Goal: Task Accomplishment & Management: Use online tool/utility

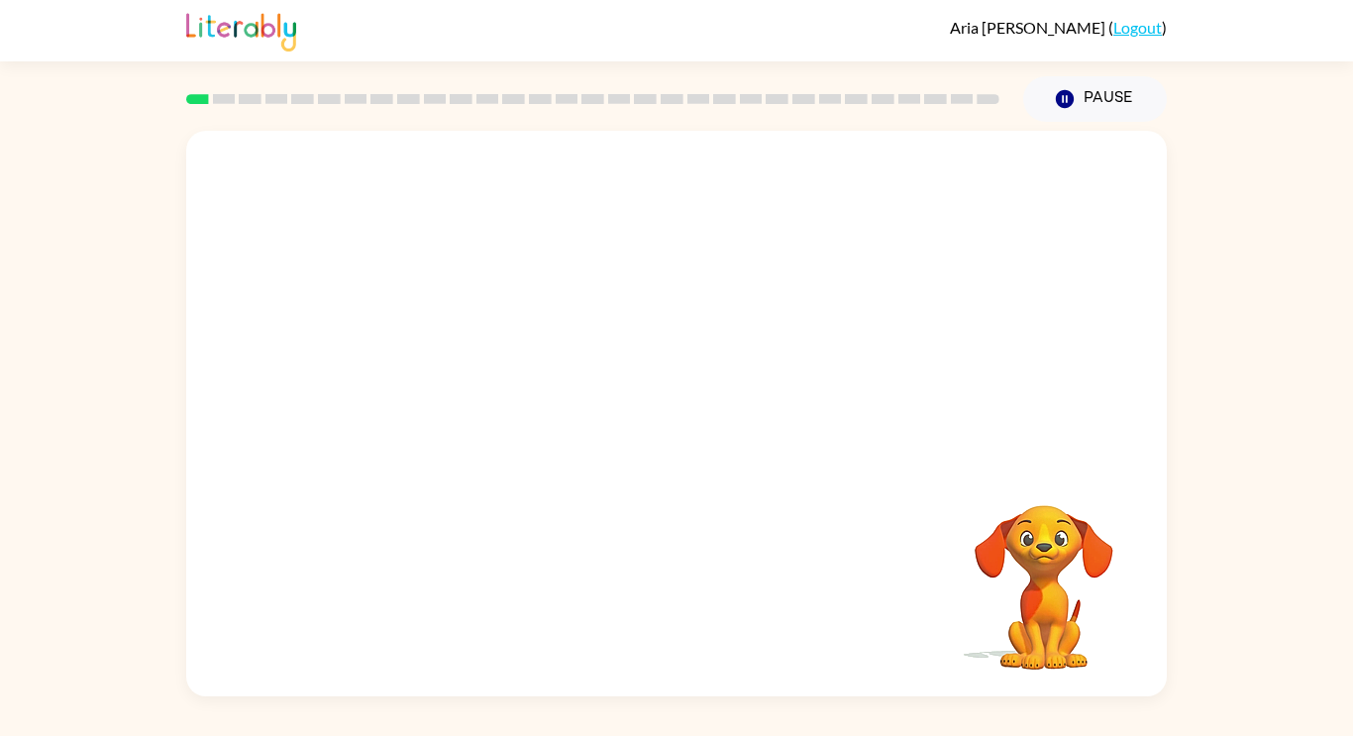
click at [1262, 331] on div "Your browser must support playing .mp4 files to use Literably. Please try using…" at bounding box center [676, 409] width 1353 height 575
click at [496, 305] on video "Your browser must support playing .mp4 files to use Literably. Please try using…" at bounding box center [676, 297] width 981 height 333
click at [691, 390] on div at bounding box center [676, 423] width 127 height 72
click at [692, 392] on div at bounding box center [676, 423] width 127 height 72
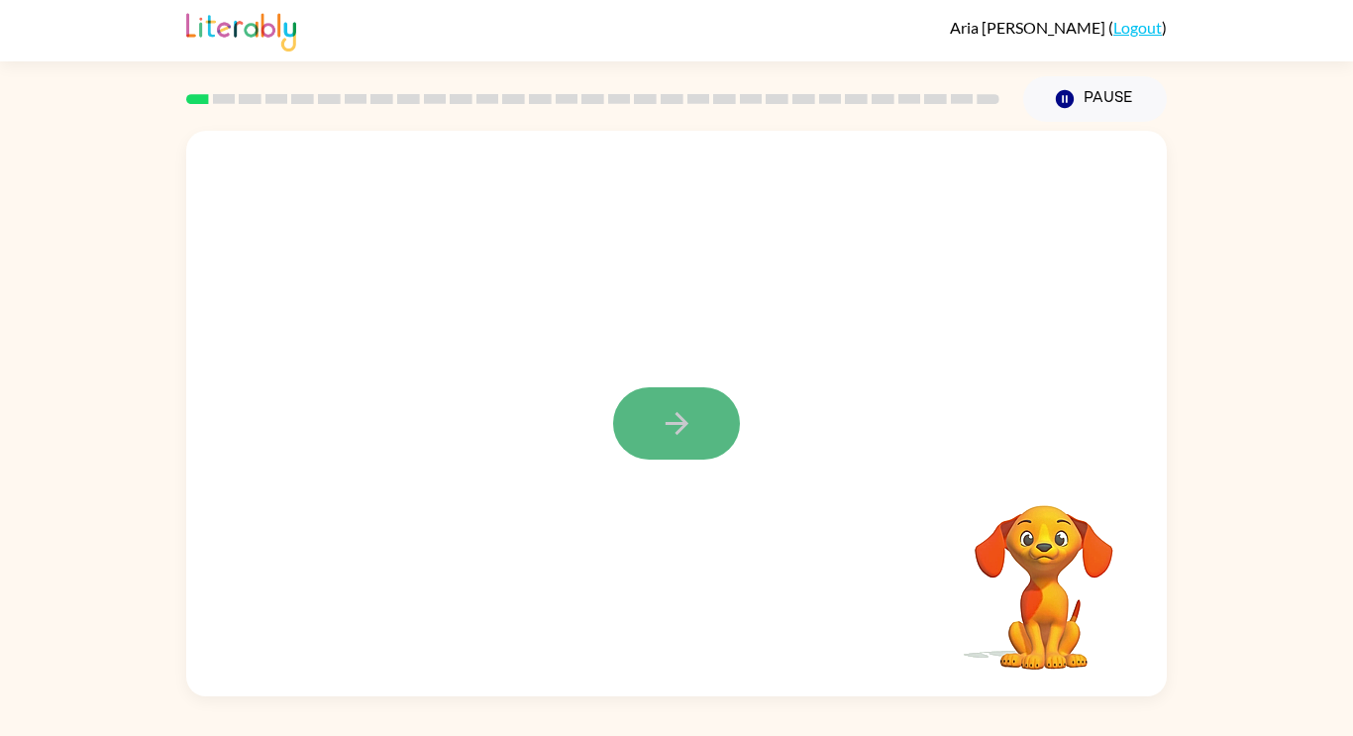
click at [702, 389] on button "button" at bounding box center [676, 423] width 127 height 72
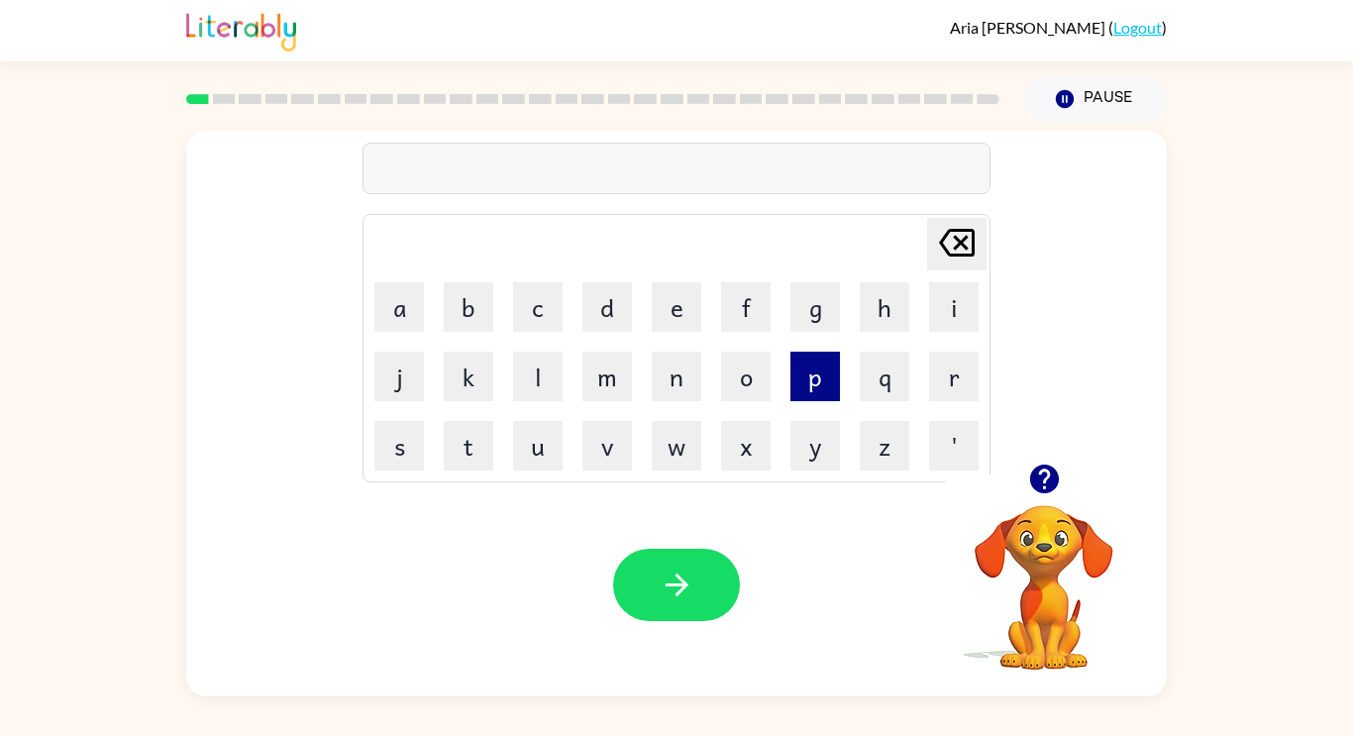
click at [827, 387] on button "p" at bounding box center [816, 377] width 50 height 50
click at [406, 295] on button "a" at bounding box center [400, 307] width 50 height 50
click at [621, 306] on button "d" at bounding box center [608, 307] width 50 height 50
click at [665, 336] on td "e" at bounding box center [676, 306] width 67 height 67
click at [671, 318] on button "e" at bounding box center [677, 307] width 50 height 50
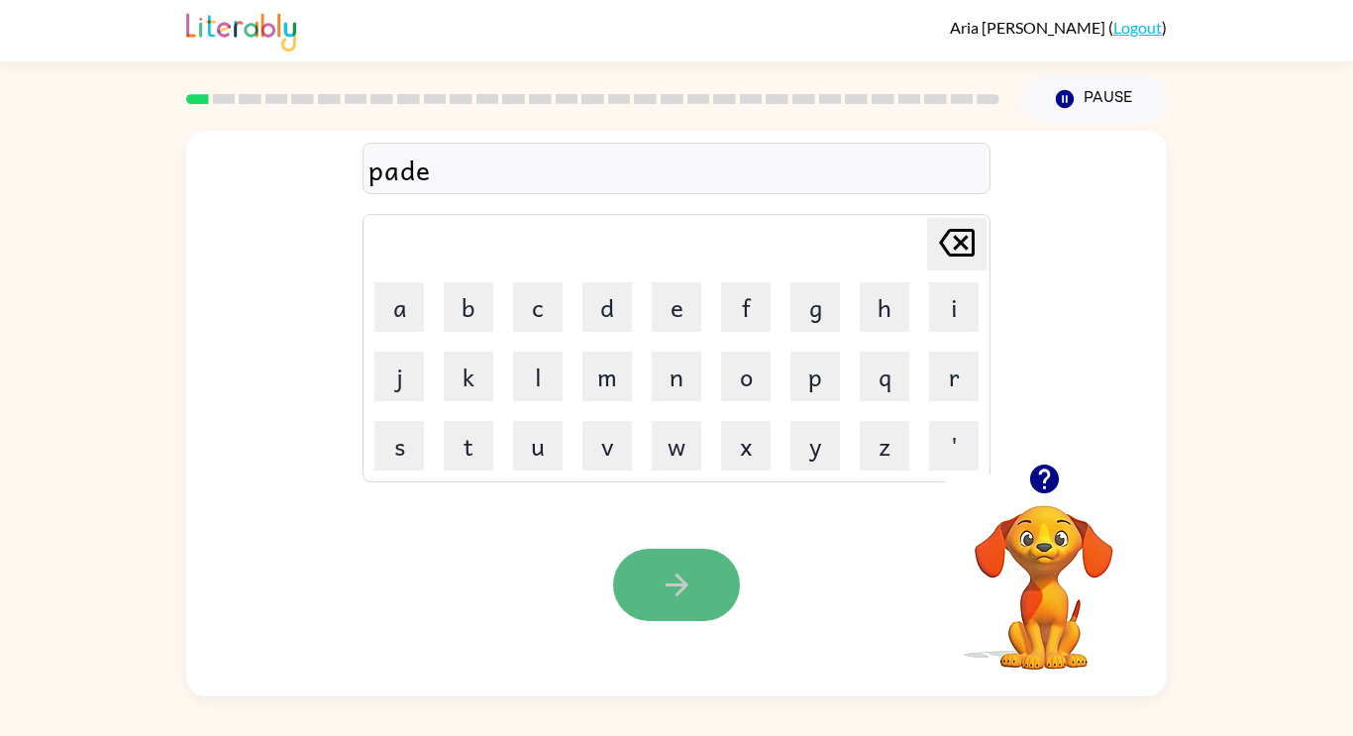
click at [680, 601] on icon "button" at bounding box center [677, 585] width 35 height 35
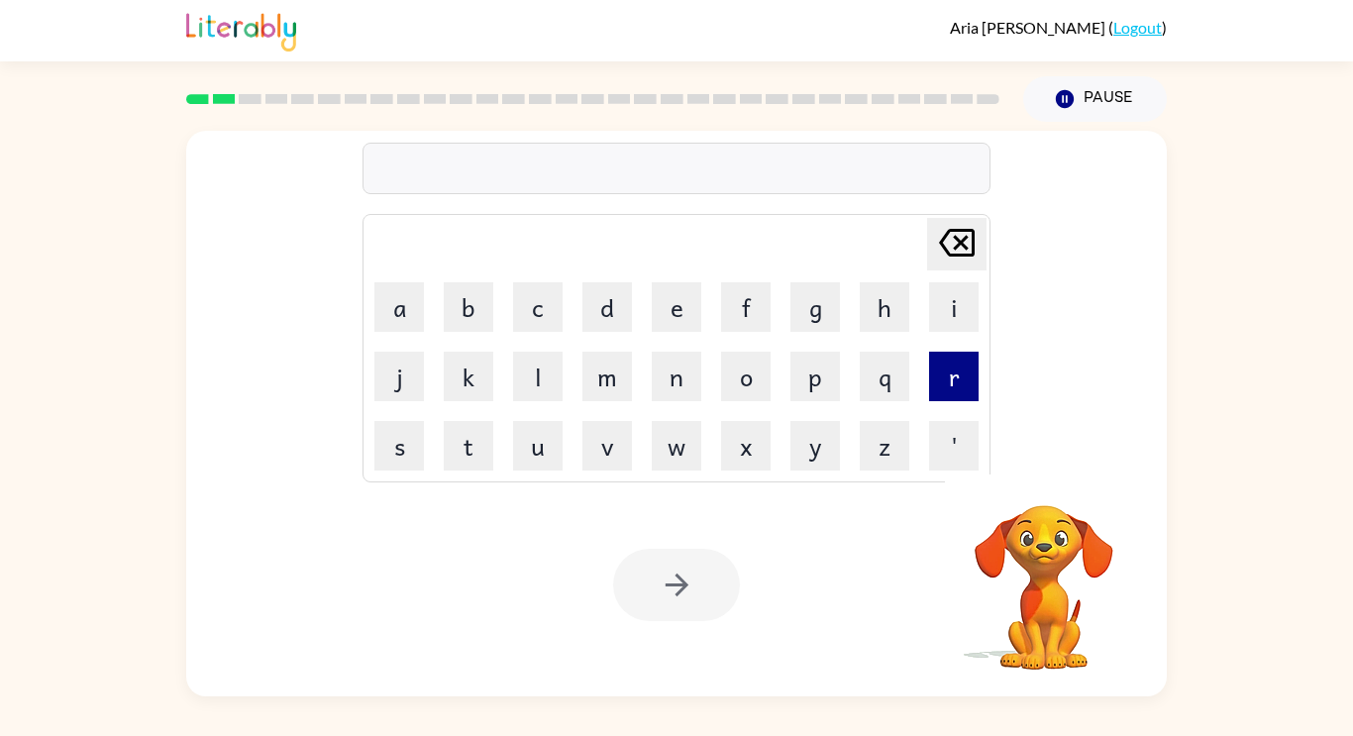
click at [938, 382] on button "r" at bounding box center [954, 377] width 50 height 50
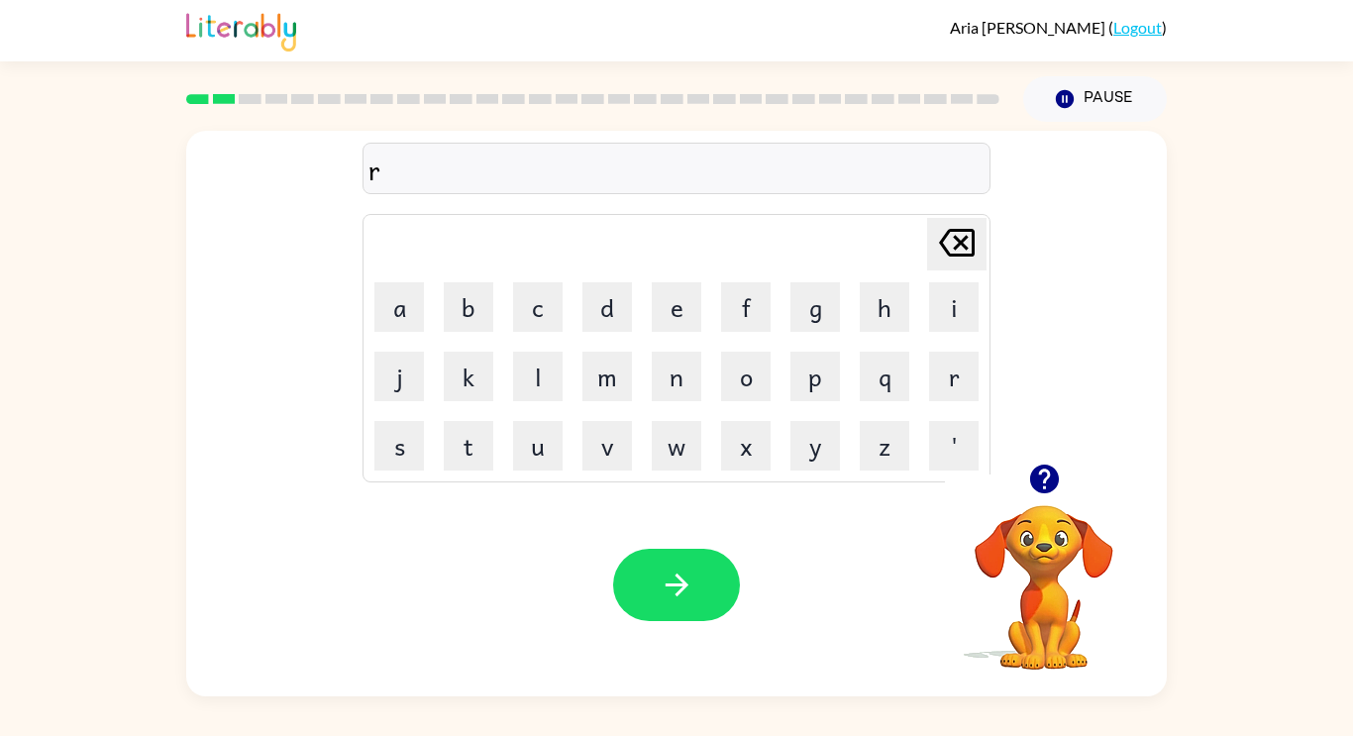
click at [954, 235] on icon at bounding box center [957, 243] width 36 height 28
type button "delete"
click at [771, 408] on td "o" at bounding box center [745, 376] width 67 height 67
click at [679, 428] on button "w" at bounding box center [677, 446] width 50 height 50
click at [663, 319] on button "e" at bounding box center [677, 307] width 50 height 50
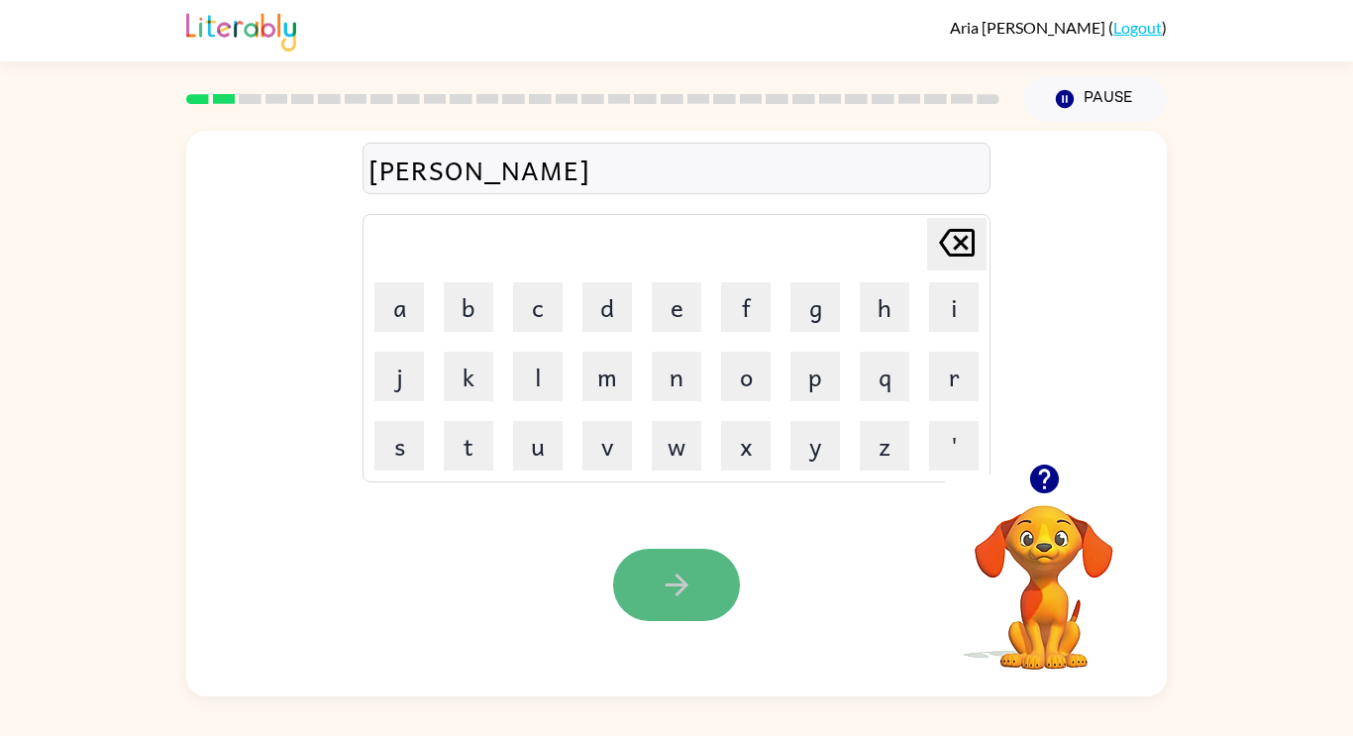
click at [681, 566] on button "button" at bounding box center [676, 585] width 127 height 72
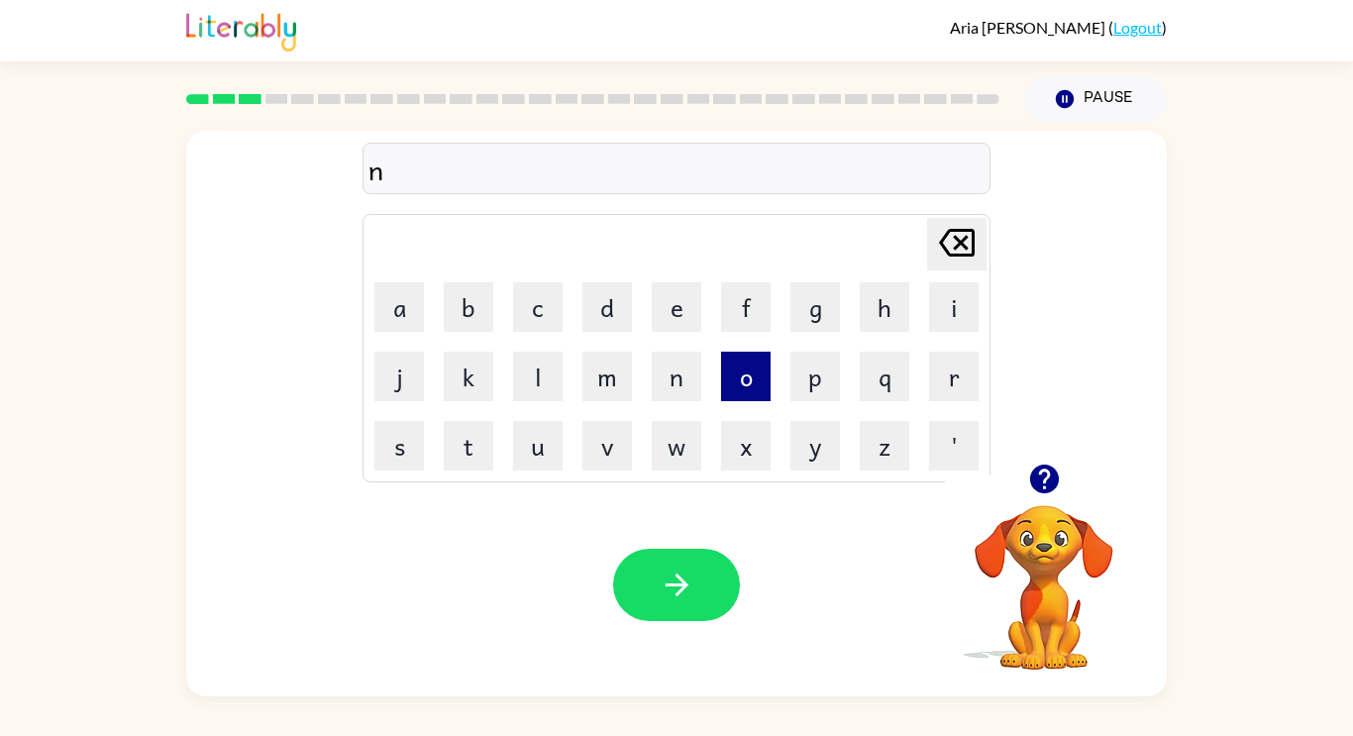
click at [733, 374] on button "o" at bounding box center [746, 377] width 50 height 50
click at [958, 352] on button "r" at bounding box center [954, 377] width 50 height 50
click at [483, 426] on button "t" at bounding box center [469, 446] width 50 height 50
click at [878, 325] on button "h" at bounding box center [885, 307] width 50 height 50
click at [644, 540] on div "Your browser must support playing .mp4 files to use Literably. Please try using…" at bounding box center [676, 585] width 981 height 223
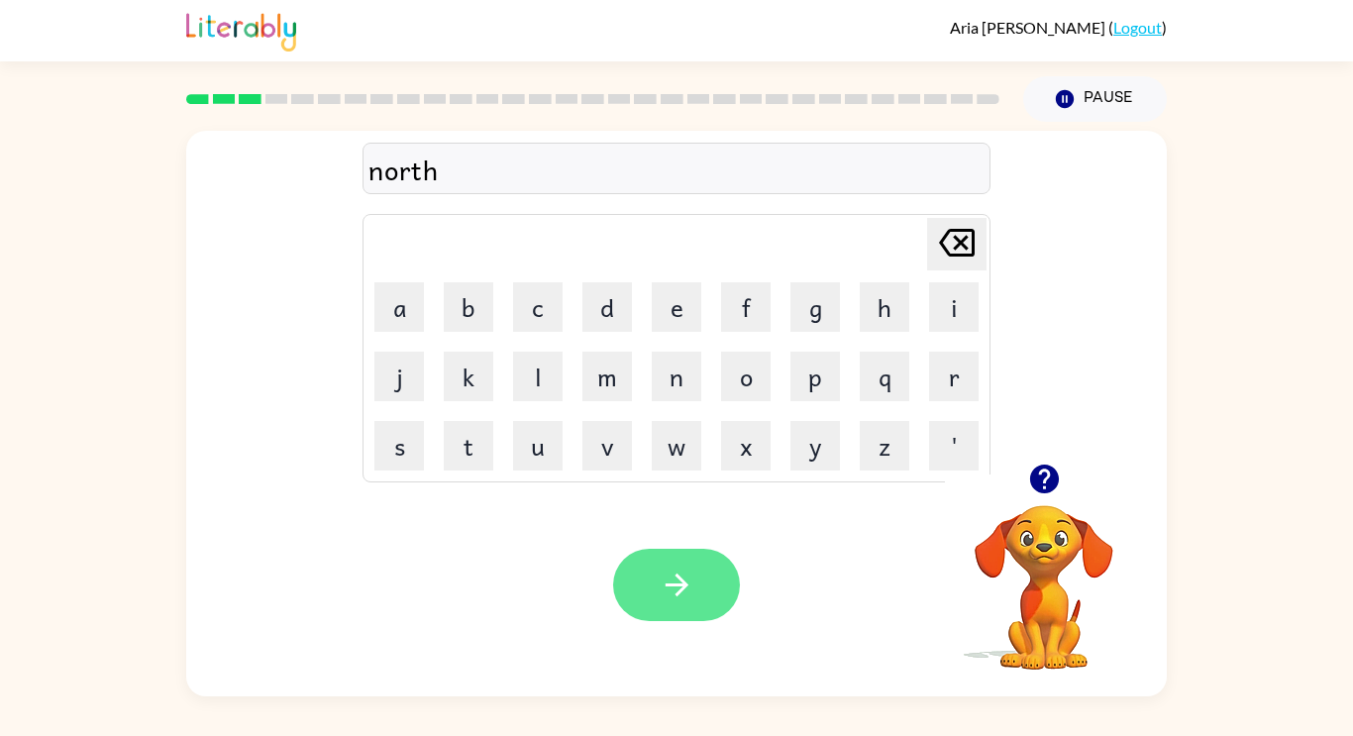
click at [701, 571] on button "button" at bounding box center [676, 585] width 127 height 72
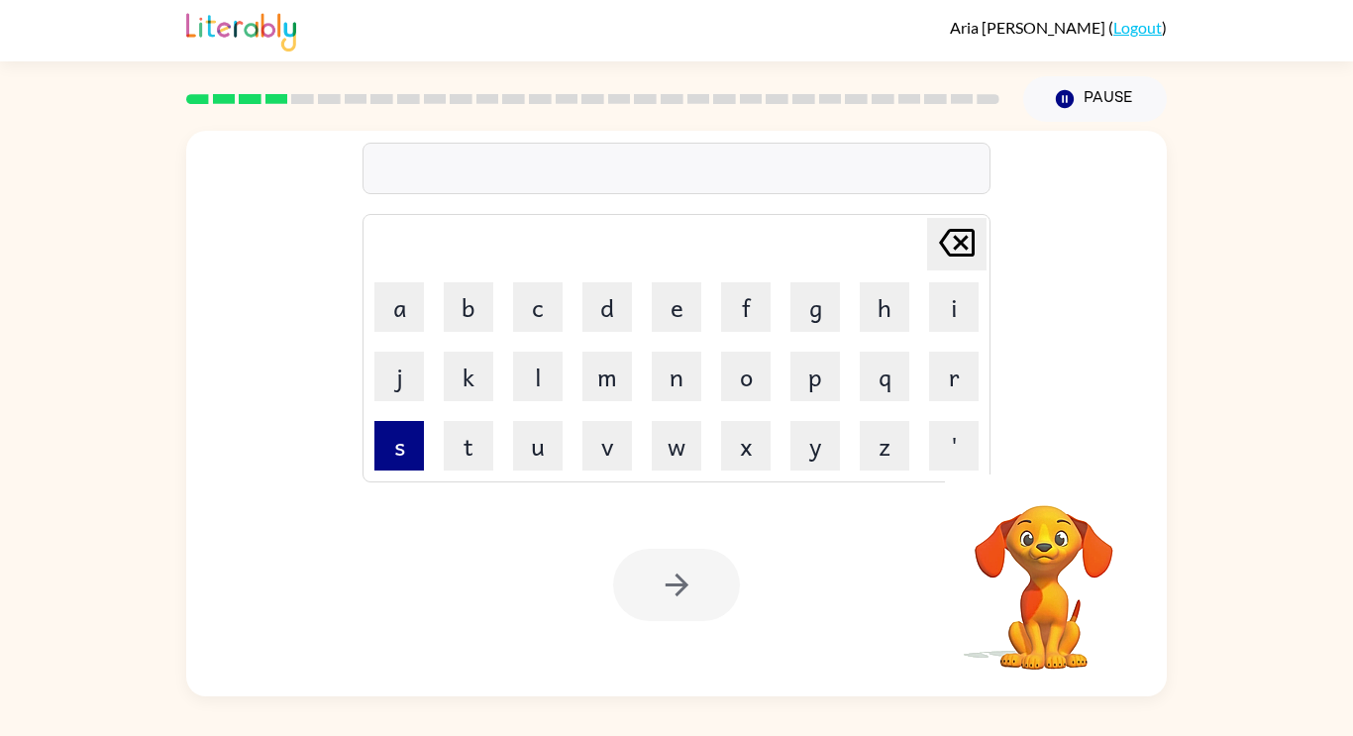
click at [385, 447] on button "s" at bounding box center [400, 446] width 50 height 50
click at [674, 435] on button "w" at bounding box center [677, 446] width 50 height 50
click at [946, 288] on button "i" at bounding box center [954, 307] width 50 height 50
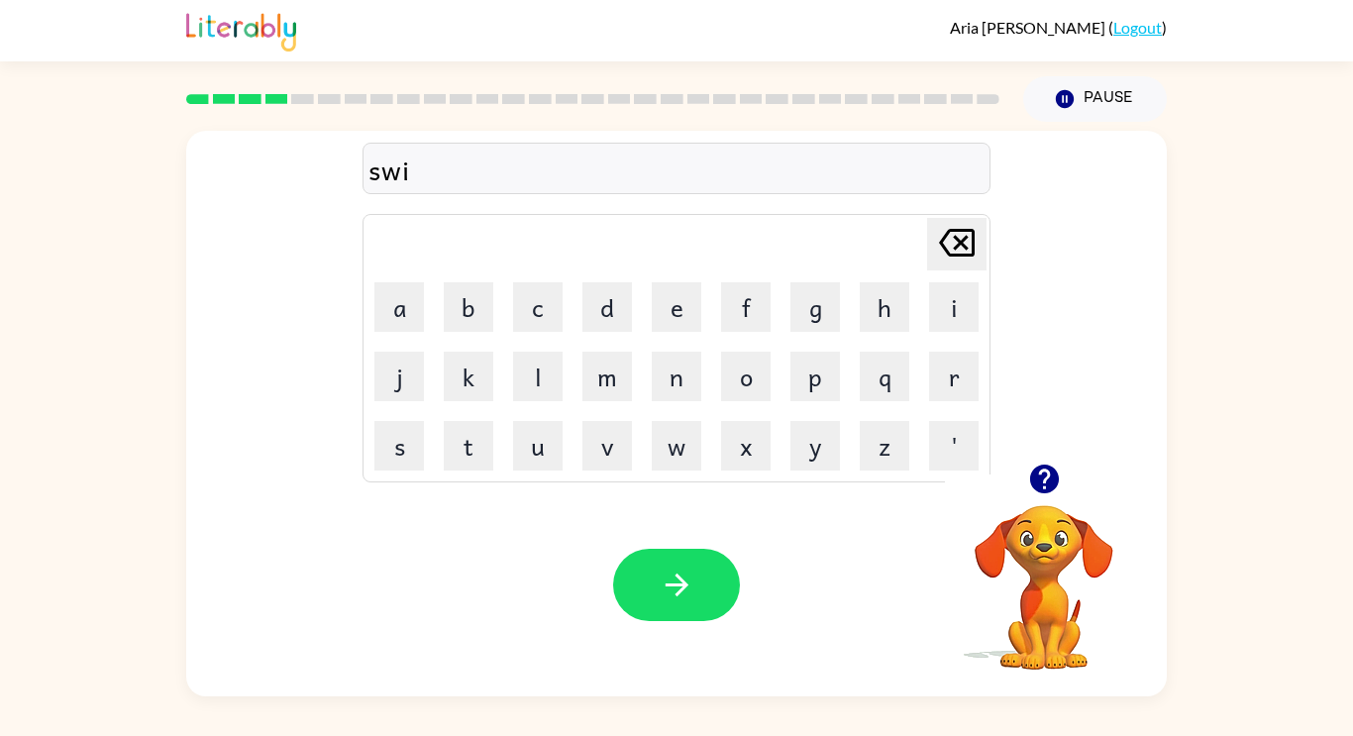
click at [610, 400] on td "m" at bounding box center [607, 376] width 67 height 67
click at [606, 385] on button "m" at bounding box center [608, 377] width 50 height 50
click at [685, 578] on icon "button" at bounding box center [677, 585] width 35 height 35
click at [687, 573] on icon "button" at bounding box center [677, 585] width 35 height 35
click at [705, 560] on button "button" at bounding box center [676, 585] width 127 height 72
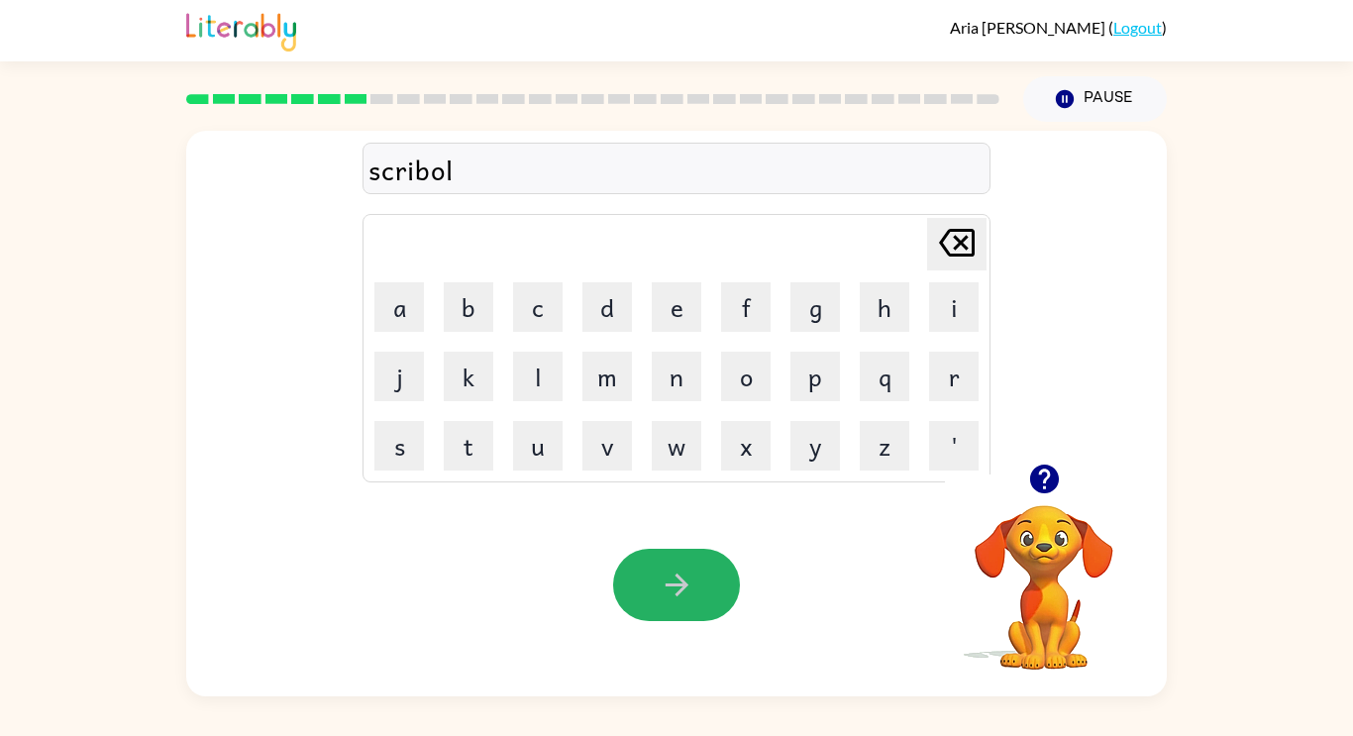
click at [705, 560] on button "button" at bounding box center [676, 585] width 127 height 72
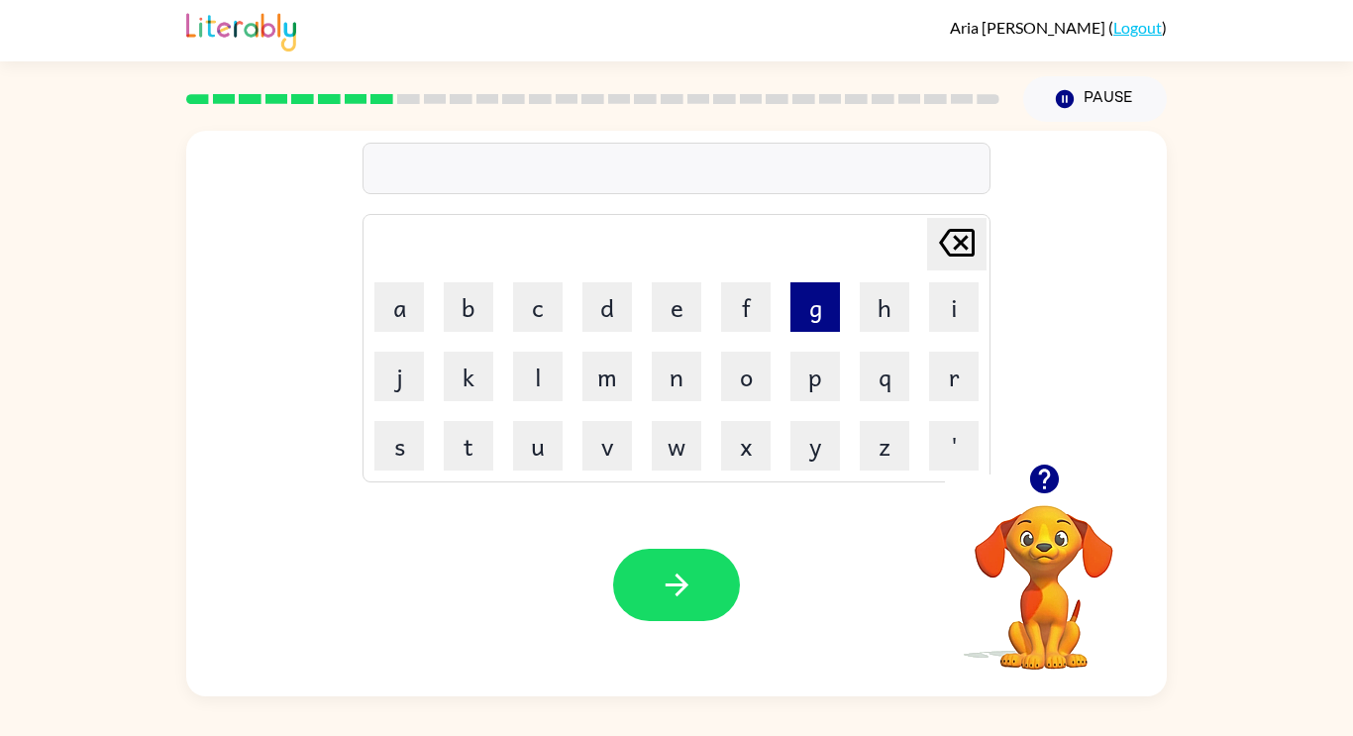
click at [824, 282] on button "g" at bounding box center [816, 307] width 50 height 50
click at [971, 379] on button "r" at bounding box center [954, 377] width 50 height 50
click at [398, 297] on button "a" at bounding box center [400, 307] width 50 height 50
click at [757, 290] on button "f" at bounding box center [746, 307] width 50 height 50
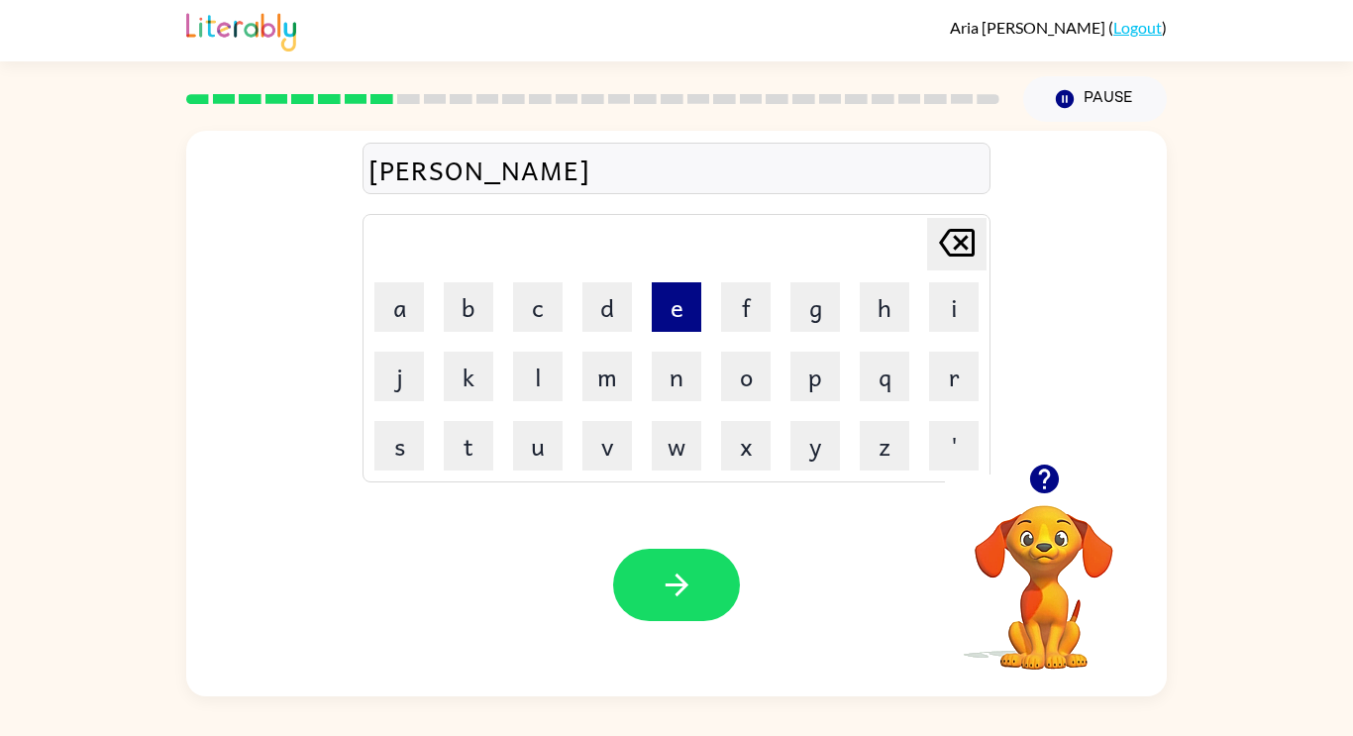
click at [663, 329] on button "e" at bounding box center [677, 307] width 50 height 50
click at [660, 568] on icon "button" at bounding box center [677, 585] width 35 height 35
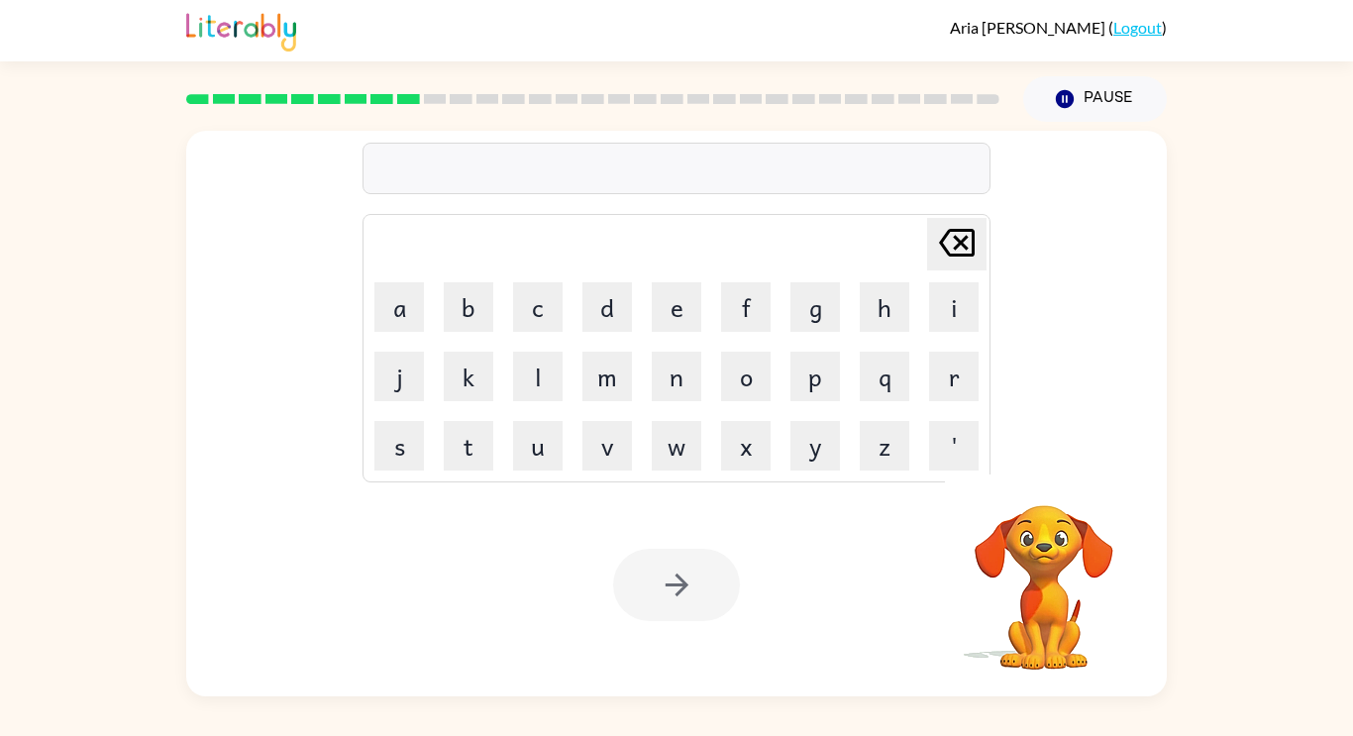
click at [658, 567] on div at bounding box center [676, 585] width 127 height 72
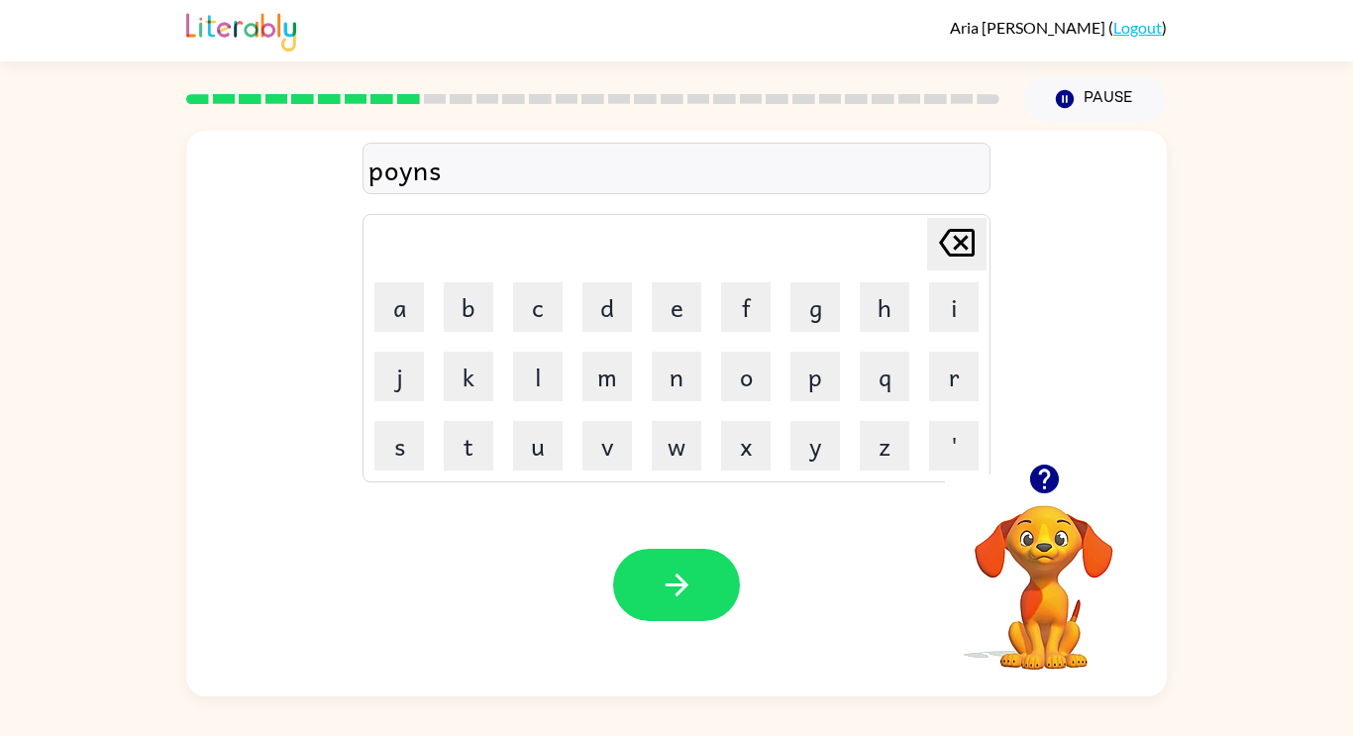
click at [660, 568] on icon "button" at bounding box center [677, 585] width 35 height 35
click at [658, 567] on div at bounding box center [676, 585] width 127 height 72
click at [660, 568] on icon "button" at bounding box center [677, 585] width 35 height 35
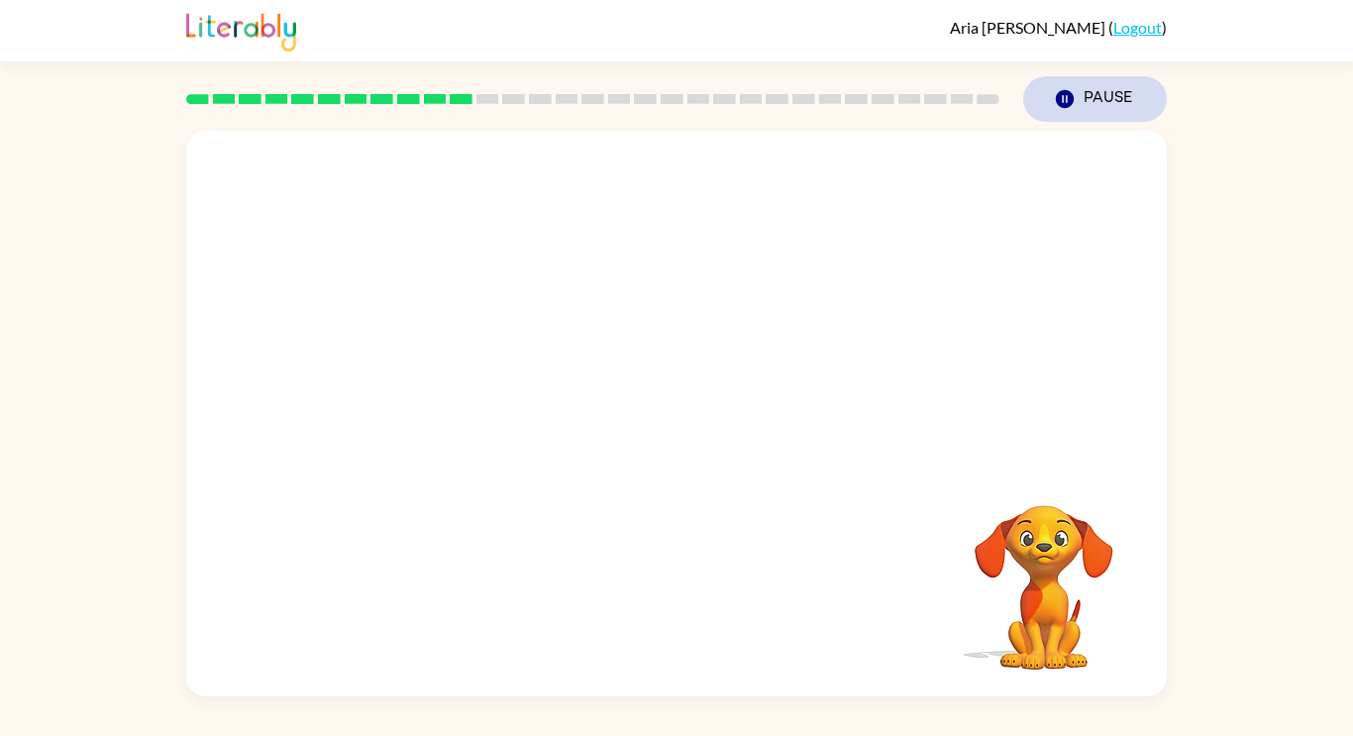
click at [1065, 95] on icon "button" at bounding box center [1065, 99] width 18 height 18
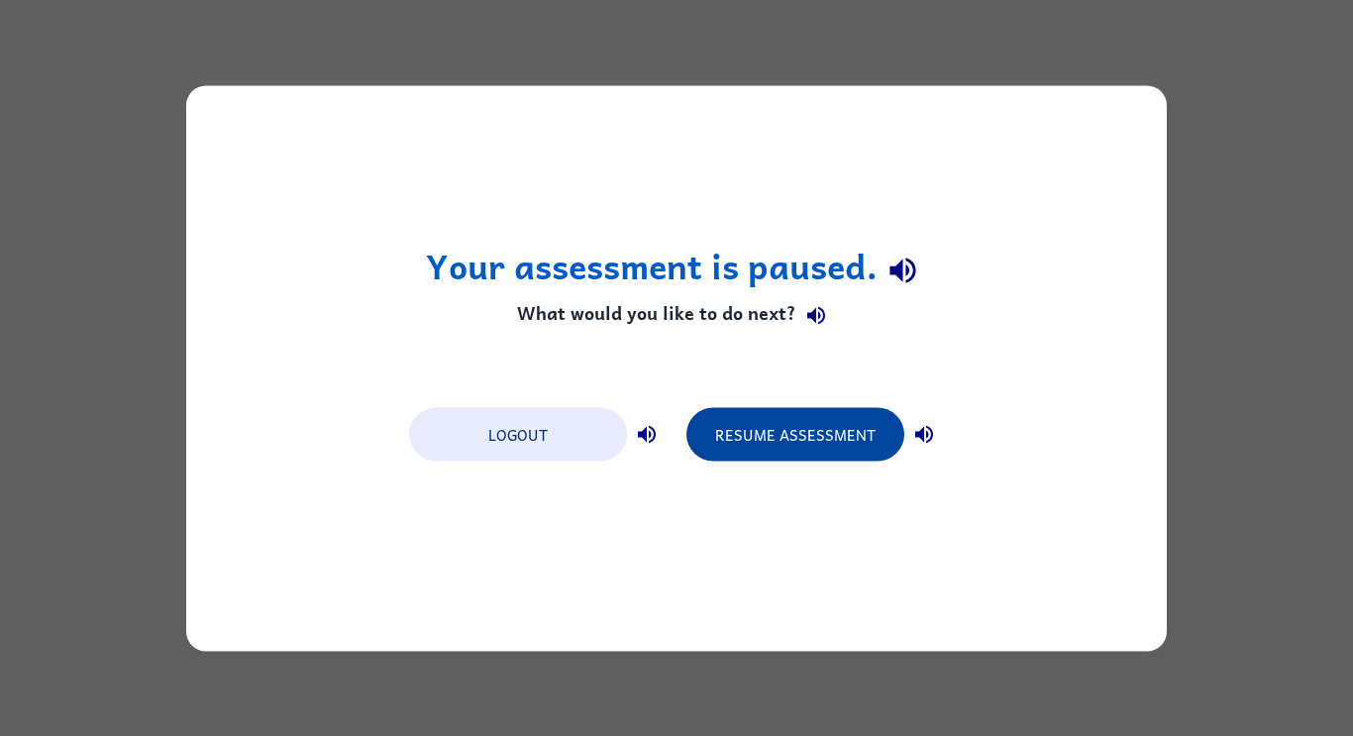
click at [861, 452] on button "Resume Assessment" at bounding box center [796, 434] width 218 height 54
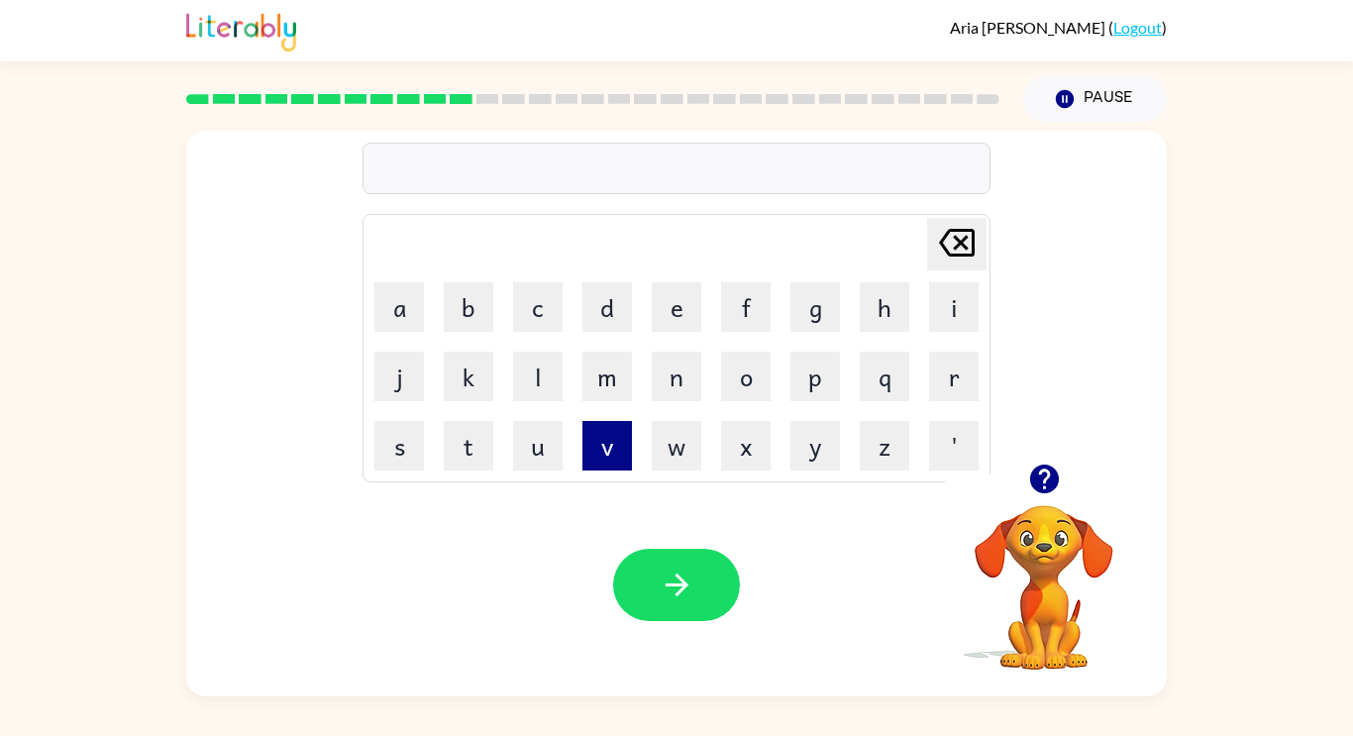
click at [624, 452] on button "v" at bounding box center [608, 446] width 50 height 50
click at [721, 367] on button "o" at bounding box center [746, 377] width 50 height 50
click at [663, 444] on button "w" at bounding box center [677, 446] width 50 height 50
click at [476, 445] on button "t" at bounding box center [469, 446] width 50 height 50
click at [673, 301] on button "e" at bounding box center [677, 307] width 50 height 50
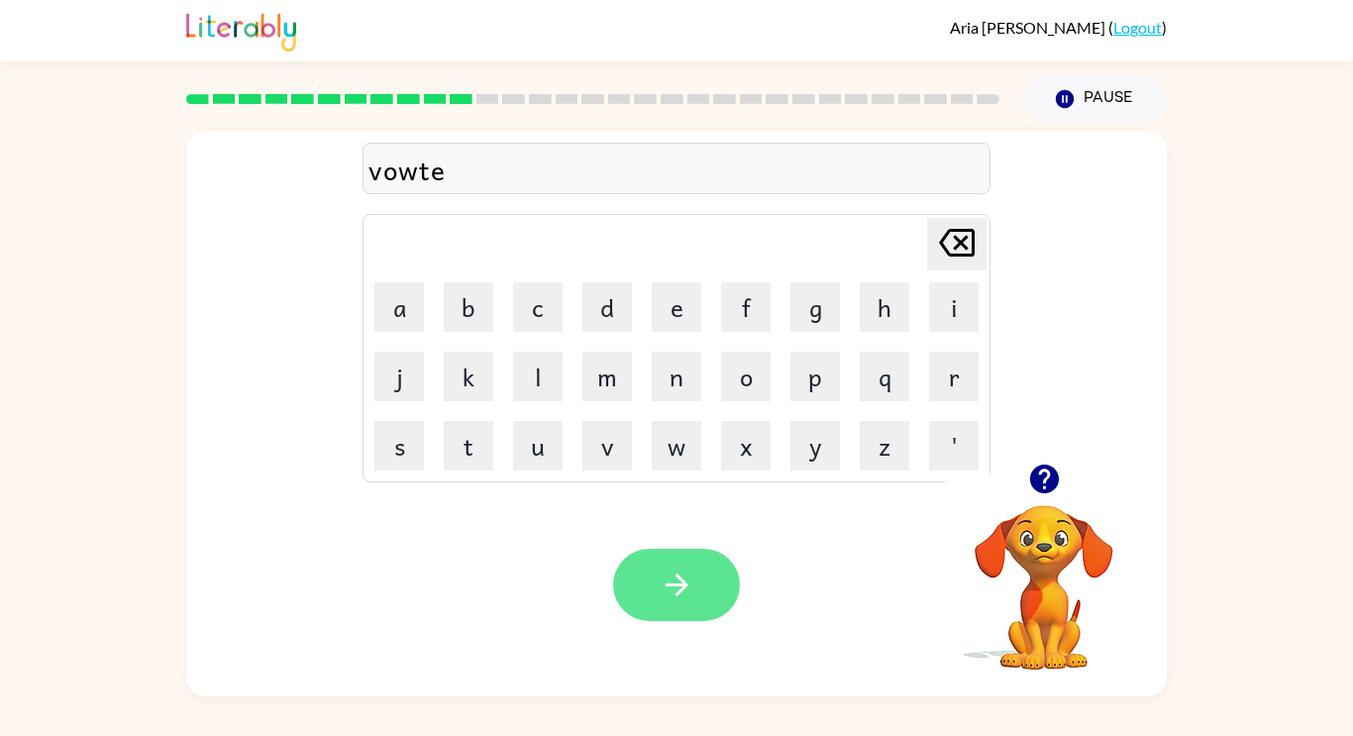
click at [699, 554] on button "button" at bounding box center [676, 585] width 127 height 72
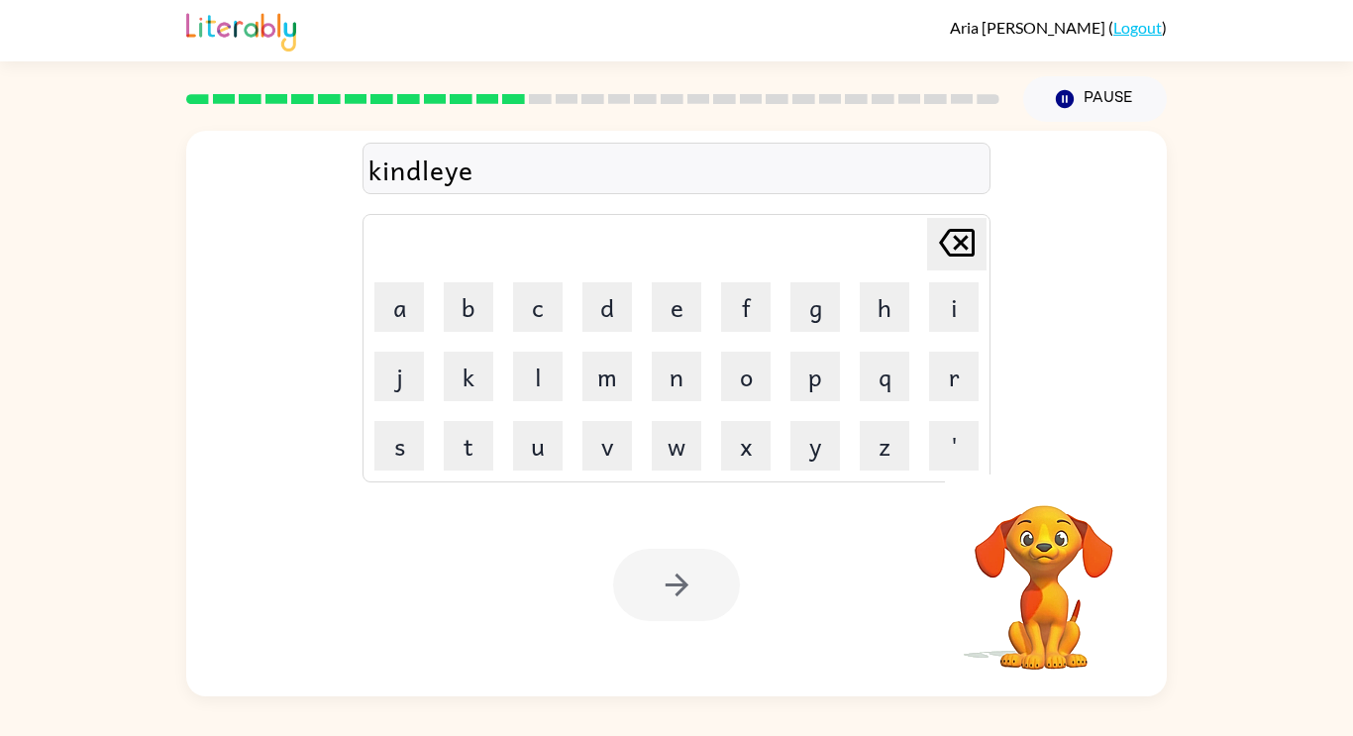
click at [675, 579] on div at bounding box center [676, 585] width 127 height 72
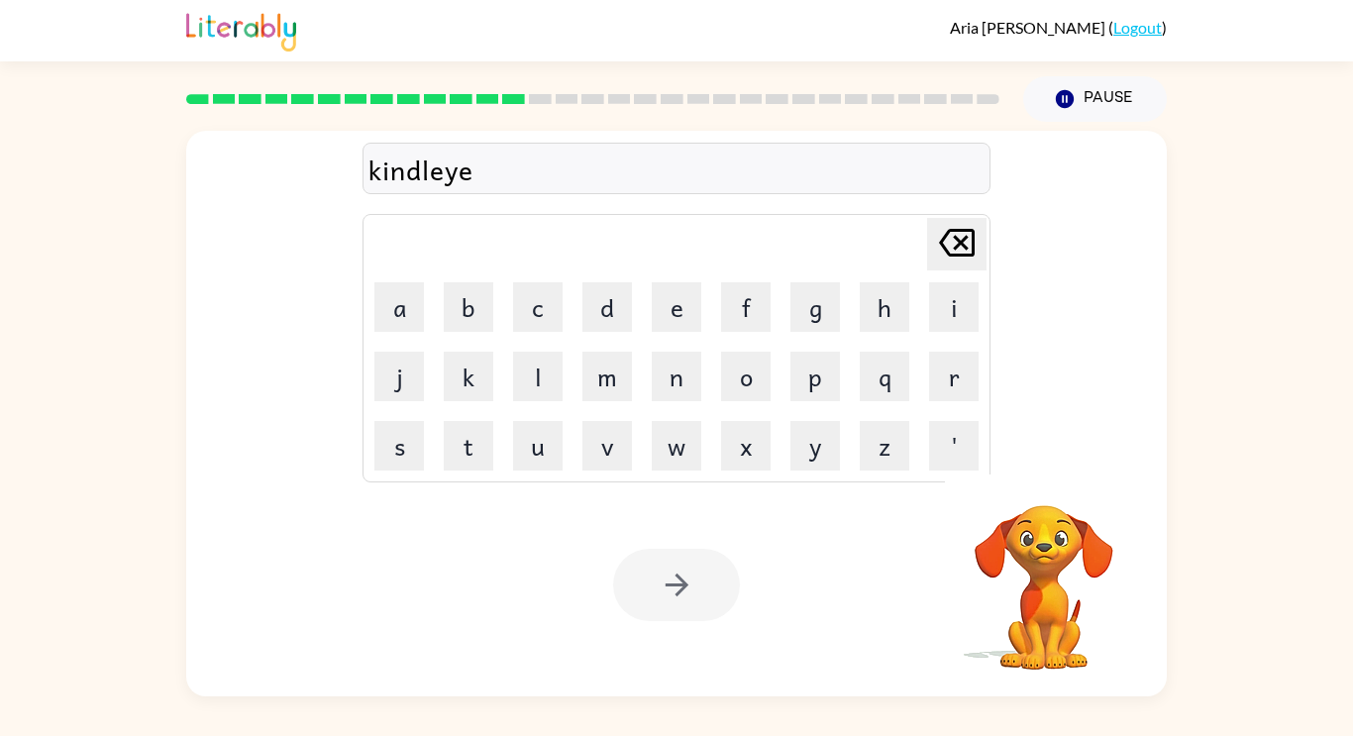
click at [675, 579] on div at bounding box center [676, 585] width 127 height 72
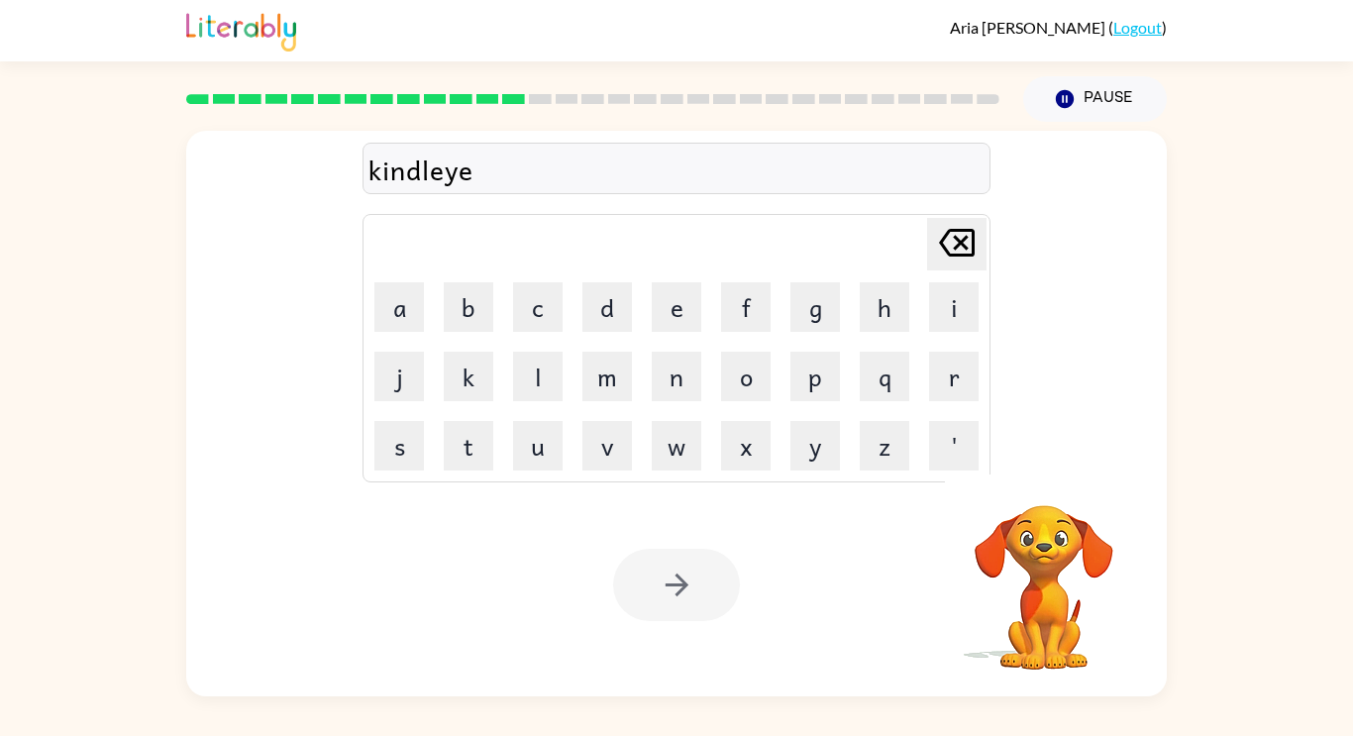
click at [675, 579] on div at bounding box center [676, 585] width 127 height 72
click at [956, 243] on icon "[PERSON_NAME] last character input" at bounding box center [957, 243] width 48 height 48
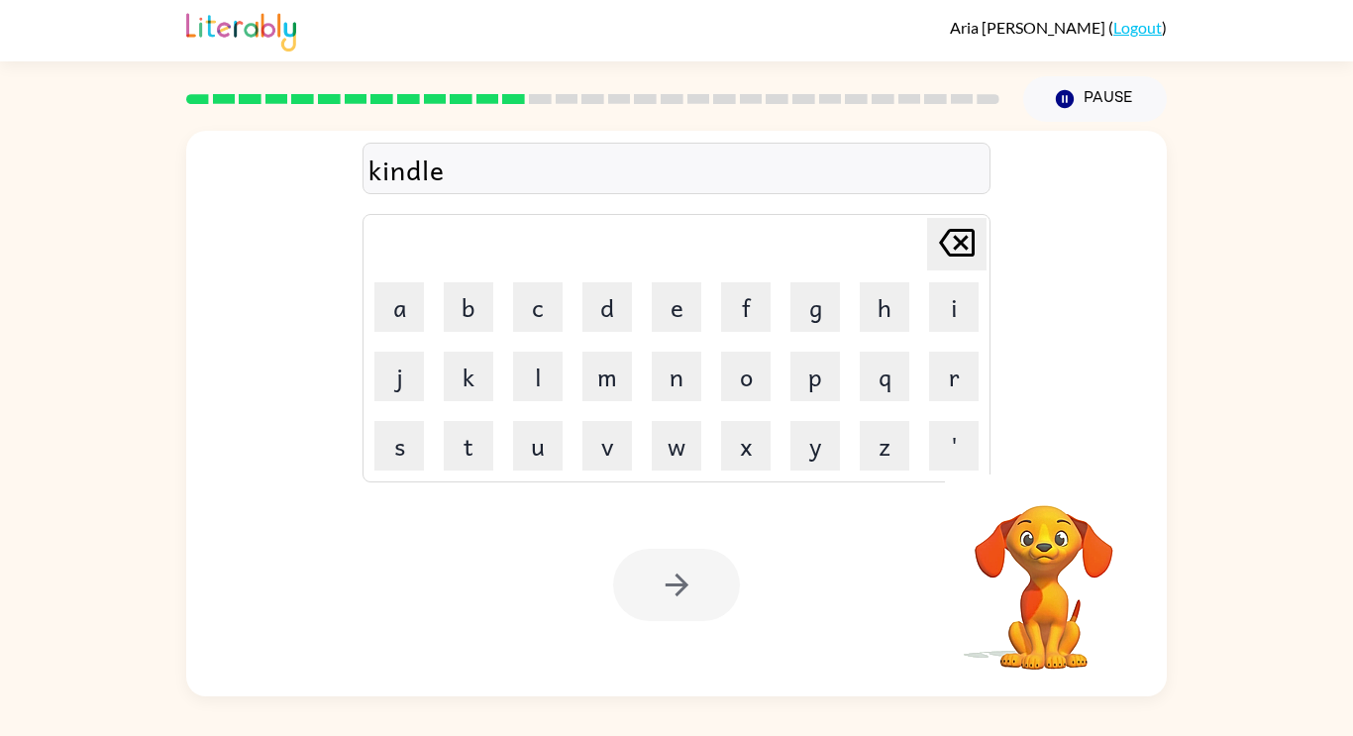
click at [956, 243] on icon "[PERSON_NAME] last character input" at bounding box center [957, 243] width 48 height 48
type button "delete"
click at [666, 582] on div at bounding box center [676, 585] width 127 height 72
click at [665, 581] on icon "button" at bounding box center [677, 585] width 35 height 35
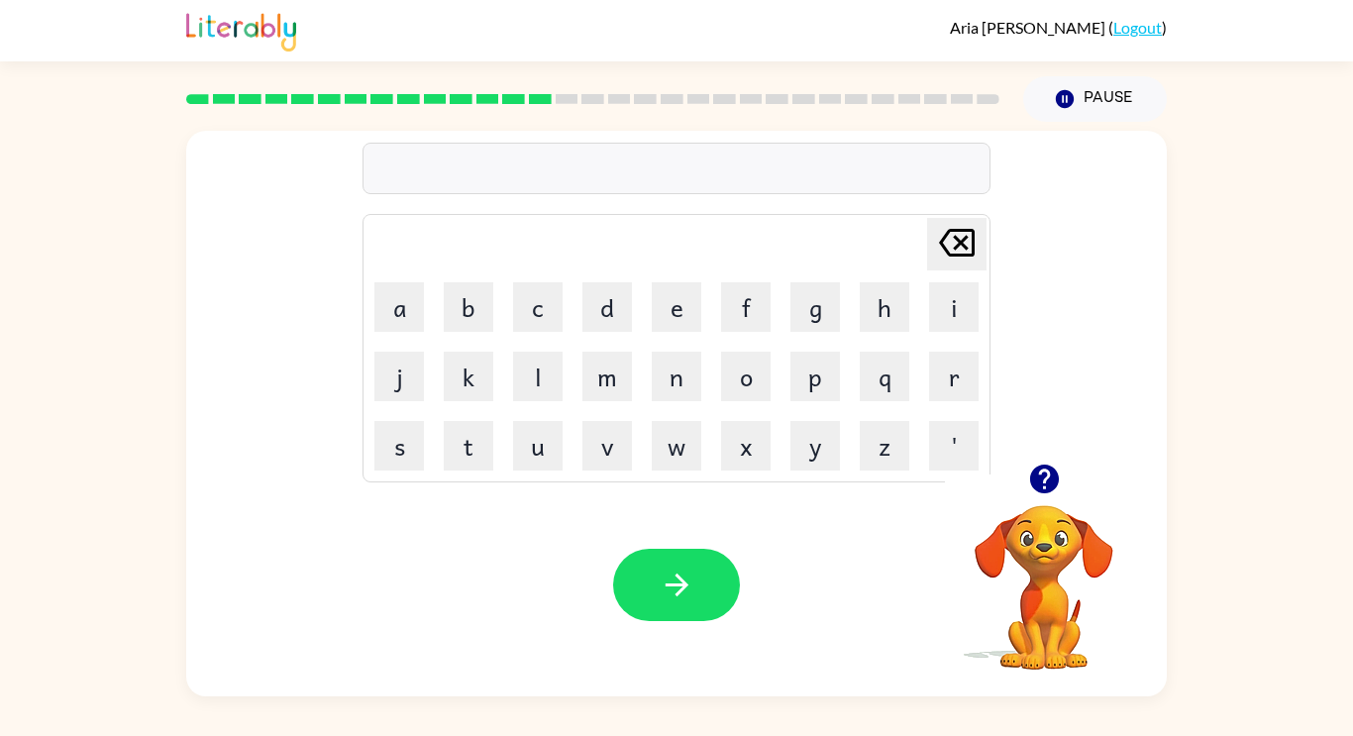
click at [665, 581] on icon "button" at bounding box center [677, 585] width 35 height 35
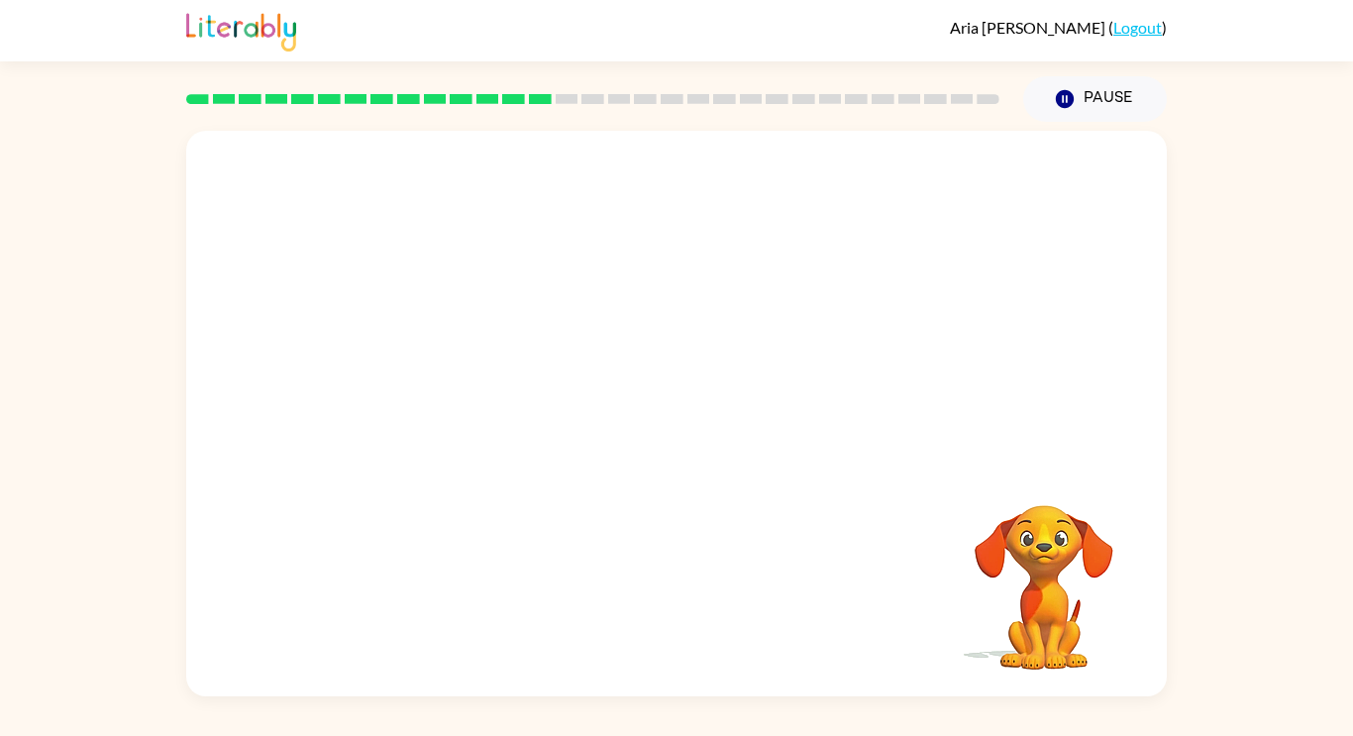
click at [665, 581] on div "Your browser must support playing .mp4 files to use Literably. Please try using…" at bounding box center [676, 414] width 981 height 566
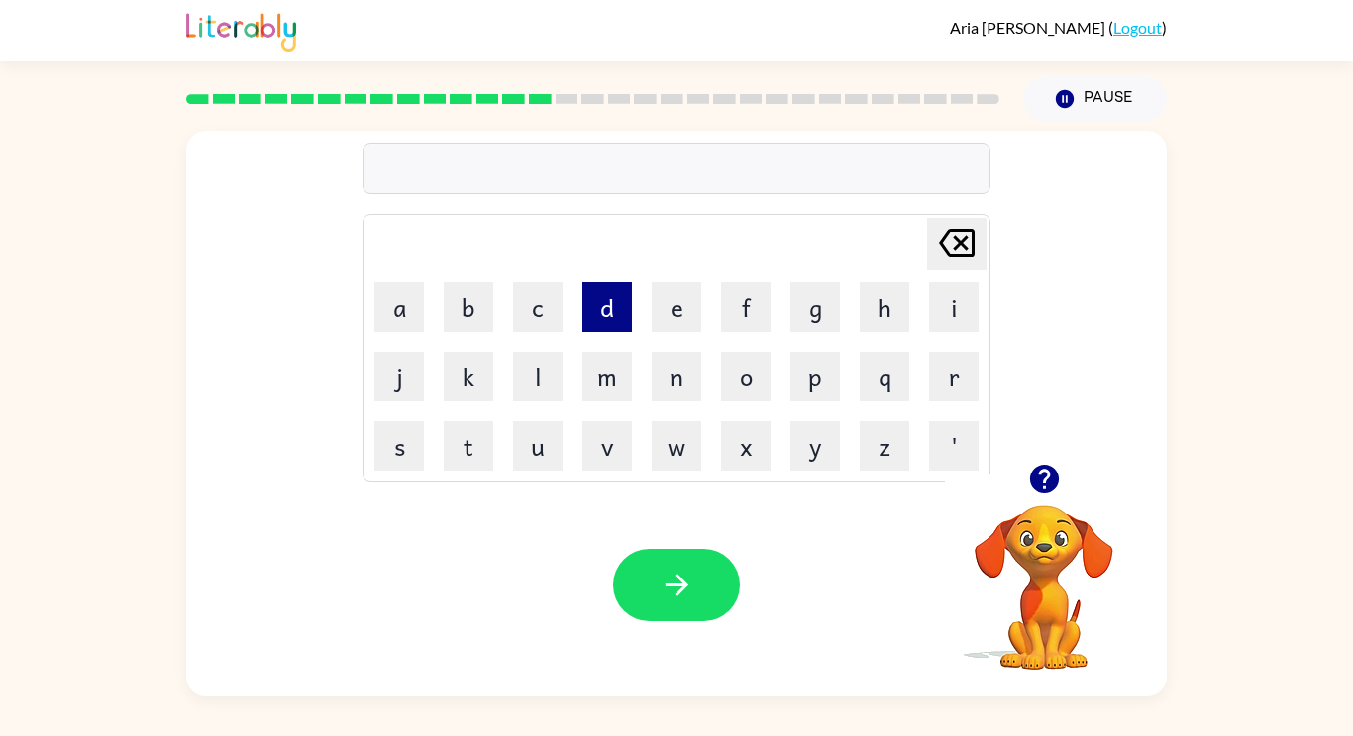
click at [613, 328] on button "d" at bounding box center [608, 307] width 50 height 50
click at [517, 376] on button "l" at bounding box center [538, 377] width 50 height 50
click at [387, 308] on button "a" at bounding box center [400, 307] width 50 height 50
click at [795, 453] on button "y" at bounding box center [816, 446] width 50 height 50
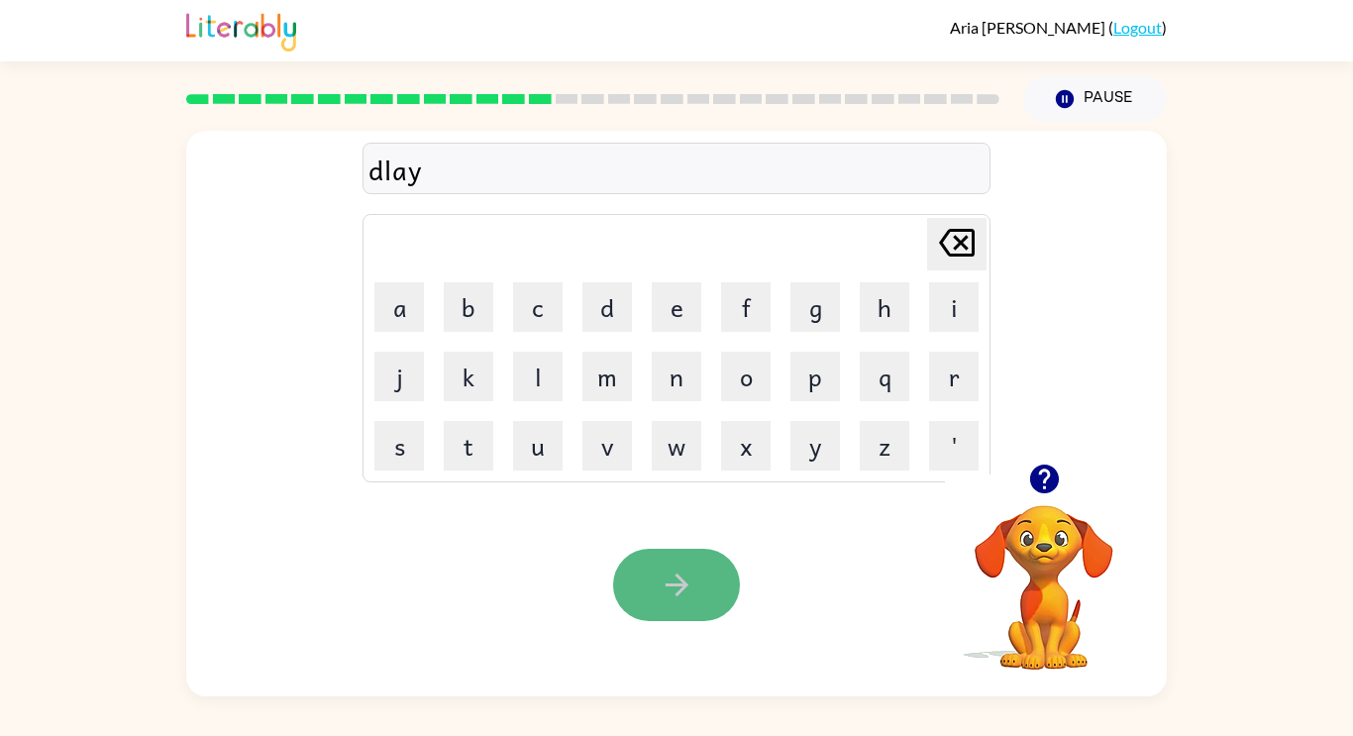
click at [711, 579] on button "button" at bounding box center [676, 585] width 127 height 72
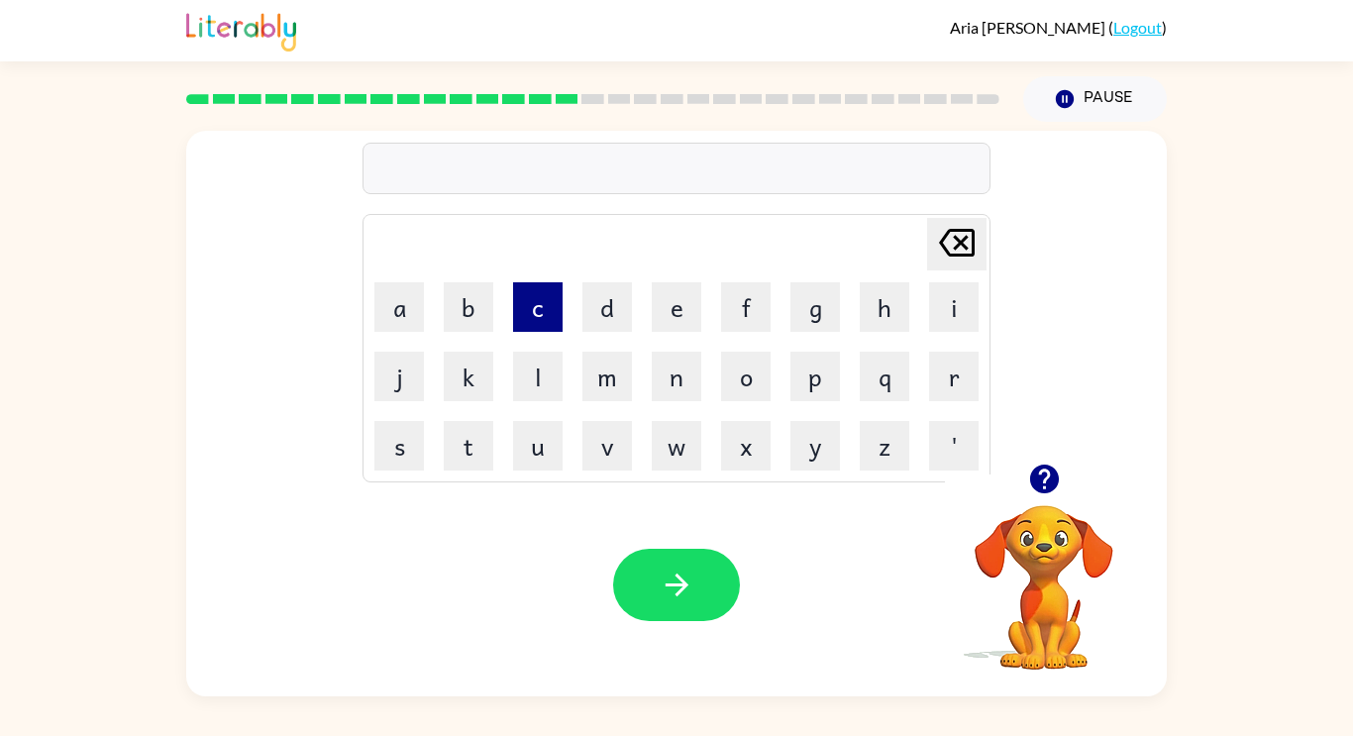
click at [544, 309] on button "c" at bounding box center [538, 307] width 50 height 50
click at [748, 390] on button "o" at bounding box center [746, 377] width 50 height 50
click at [958, 390] on button "r" at bounding box center [954, 377] width 50 height 50
click at [596, 312] on button "d" at bounding box center [608, 307] width 50 height 50
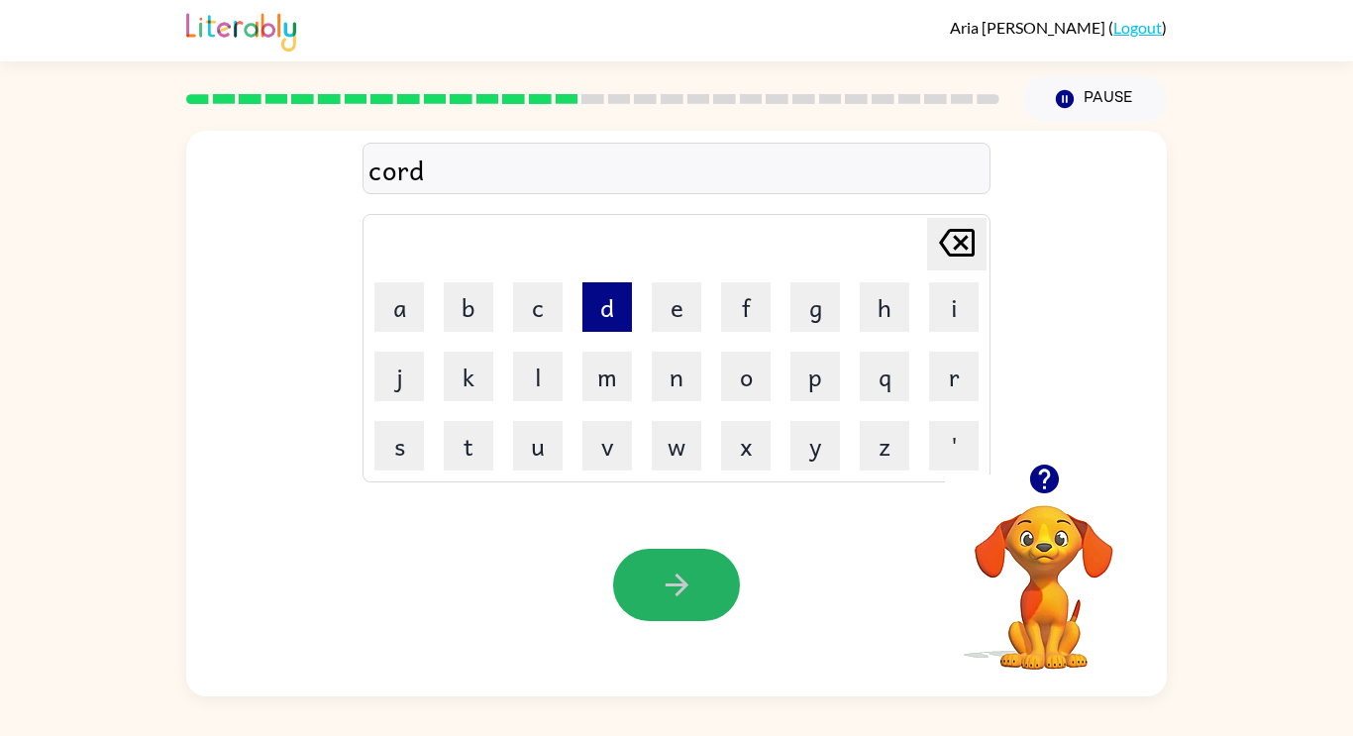
click at [711, 579] on button "button" at bounding box center [676, 585] width 127 height 72
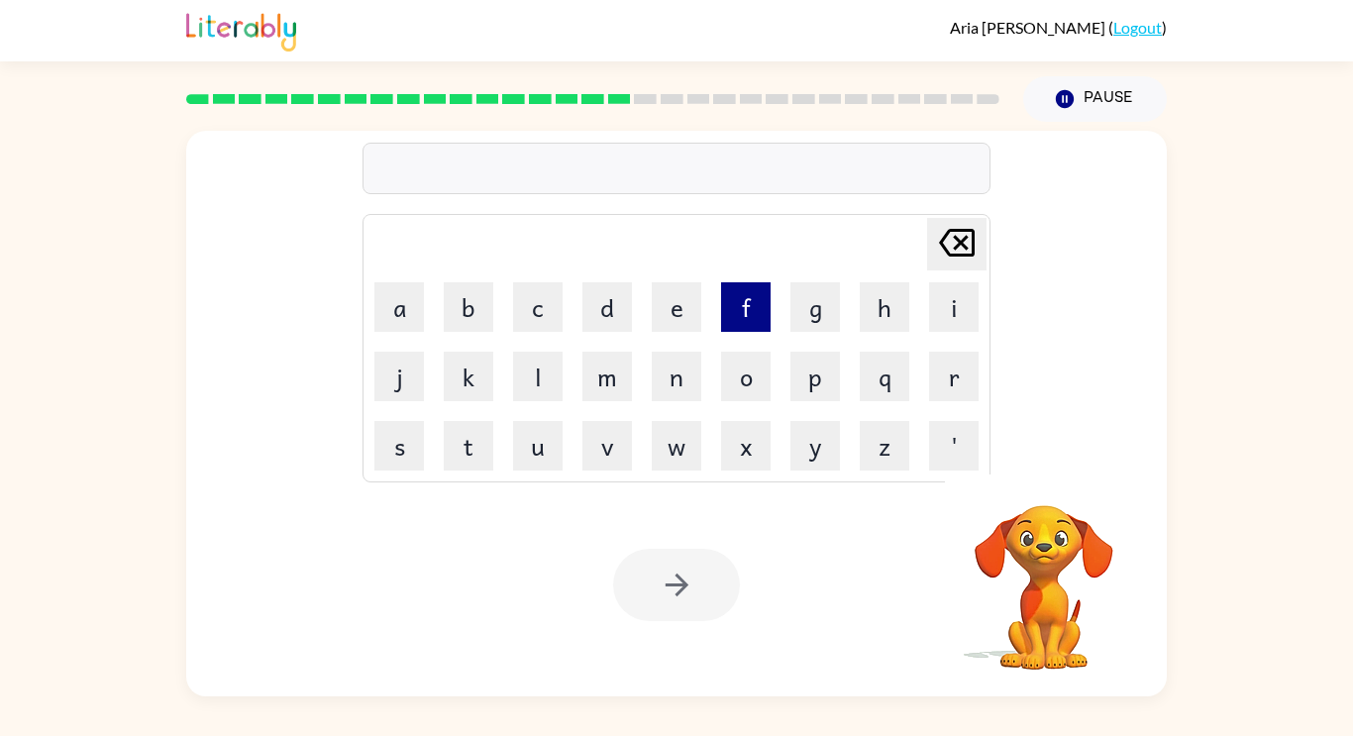
click at [726, 319] on button "f" at bounding box center [746, 307] width 50 height 50
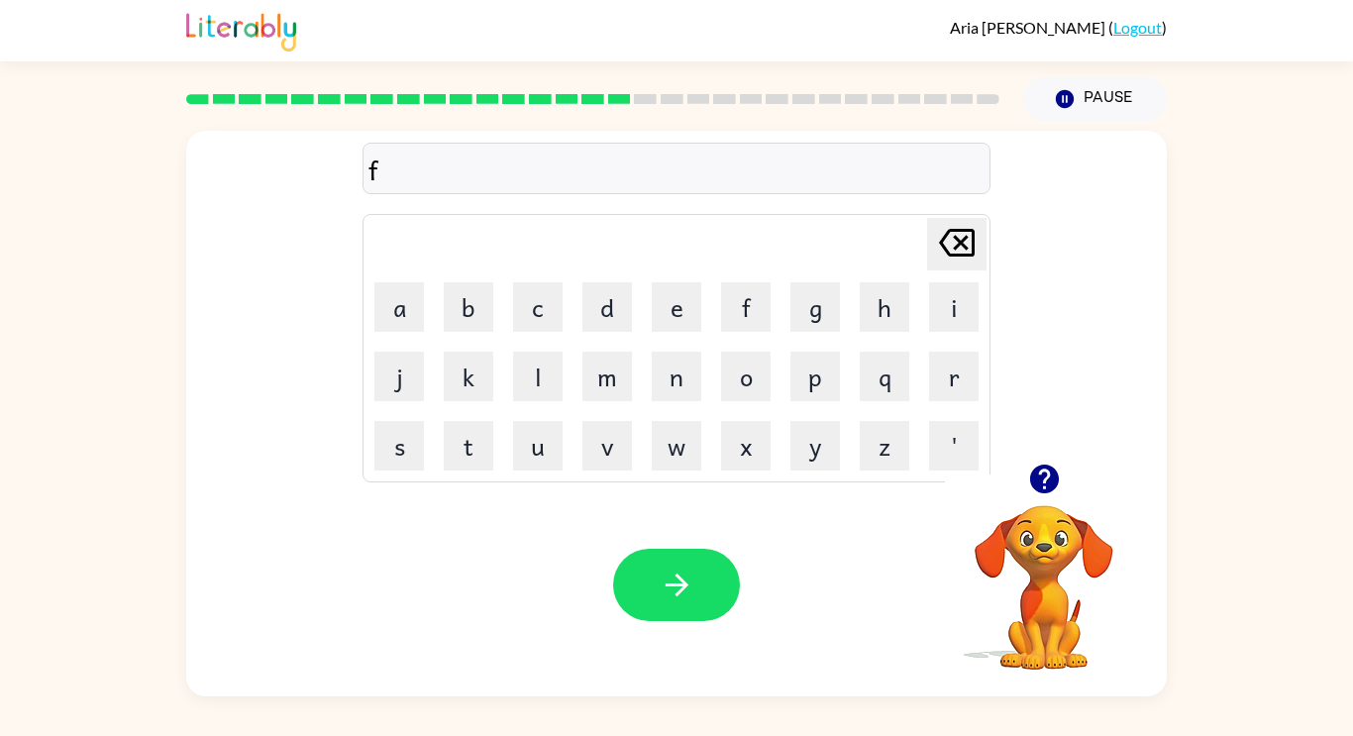
click at [955, 238] on icon at bounding box center [957, 243] width 36 height 28
click at [612, 323] on button "d" at bounding box center [608, 307] width 50 height 50
click at [959, 385] on button "r" at bounding box center [954, 377] width 50 height 50
click at [754, 396] on button "o" at bounding box center [746, 377] width 50 height 50
click at [888, 378] on button "q" at bounding box center [885, 377] width 50 height 50
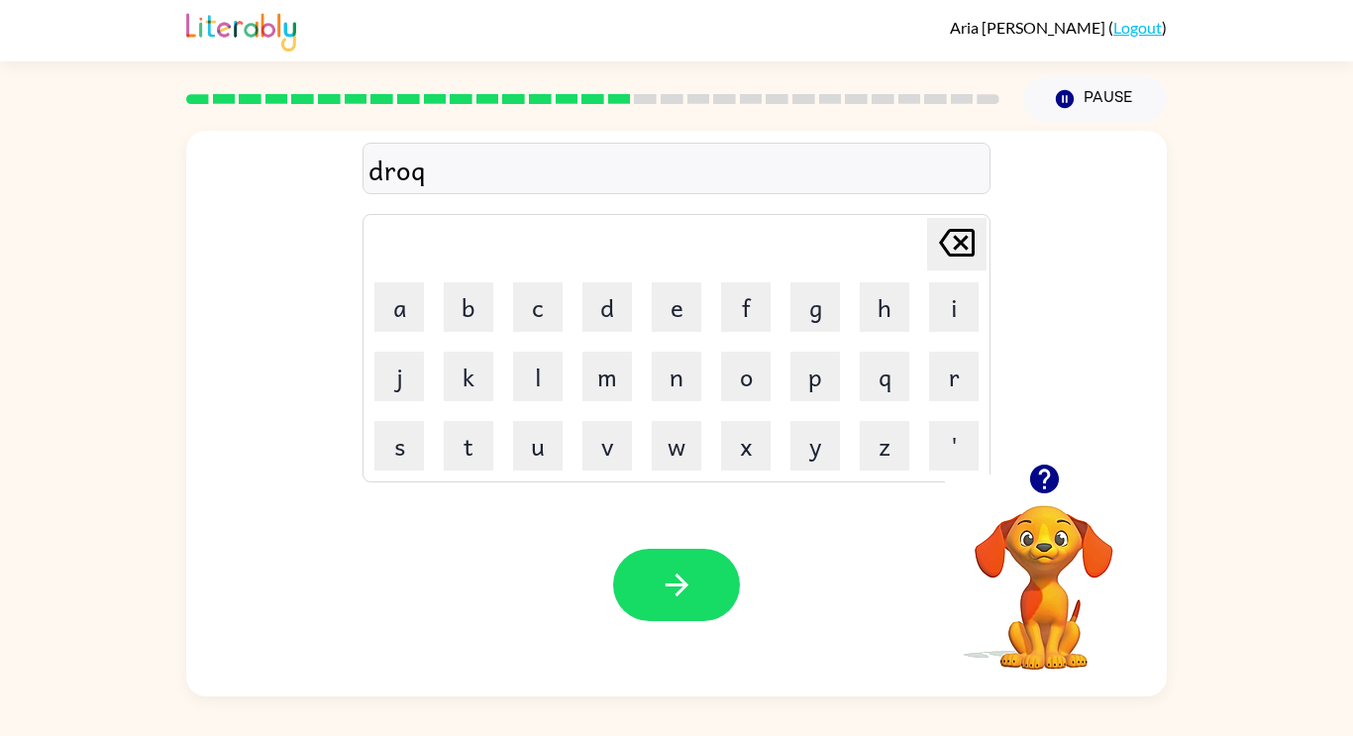
click at [982, 223] on button "[PERSON_NAME] last character input" at bounding box center [956, 244] width 59 height 53
click at [795, 378] on button "p" at bounding box center [816, 377] width 50 height 50
click at [950, 330] on button "i" at bounding box center [954, 307] width 50 height 50
type button "i"
click at [745, 544] on div "Your browser must support playing .mp4 files to use Literably. Please try using…" at bounding box center [676, 585] width 981 height 223
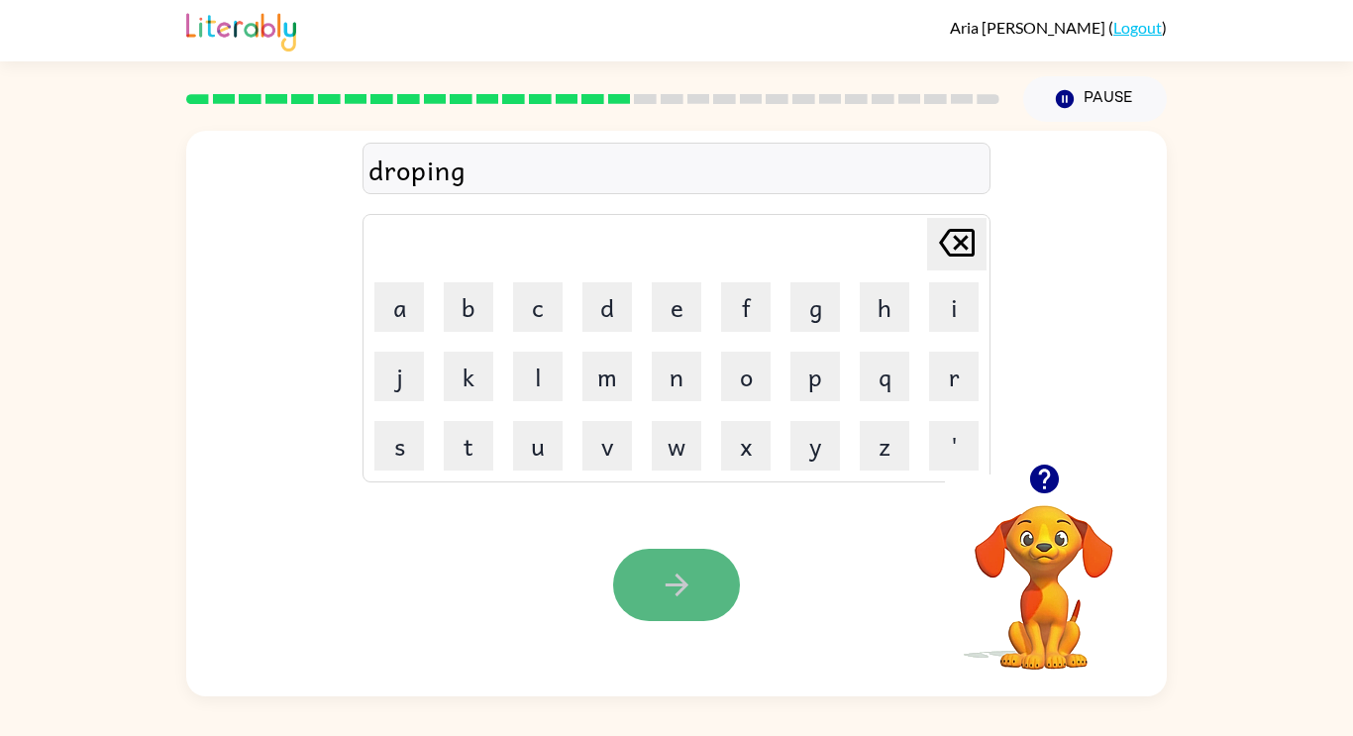
click at [688, 571] on icon "button" at bounding box center [677, 585] width 35 height 35
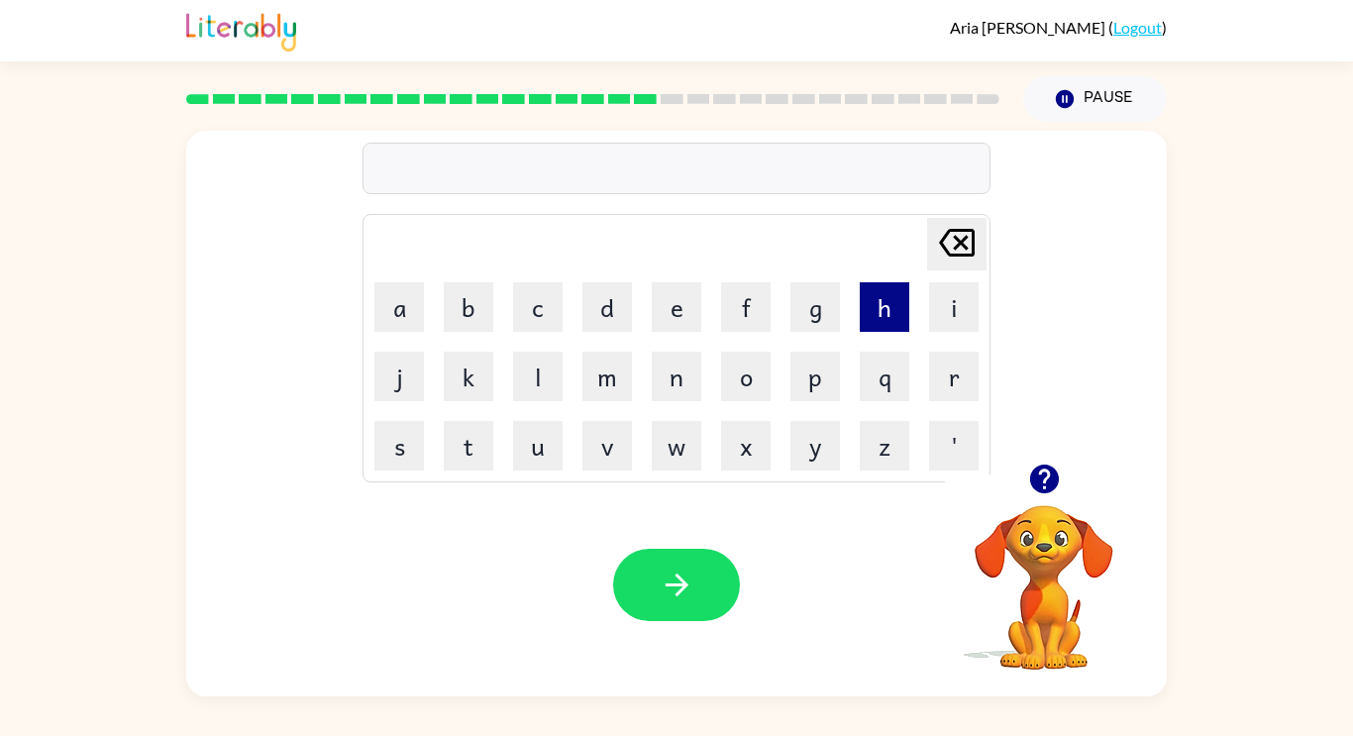
click at [897, 307] on button "h" at bounding box center [885, 307] width 50 height 50
type button "h"
click at [860, 282] on button "h" at bounding box center [885, 307] width 50 height 50
click at [768, 305] on button "f" at bounding box center [746, 307] width 50 height 50
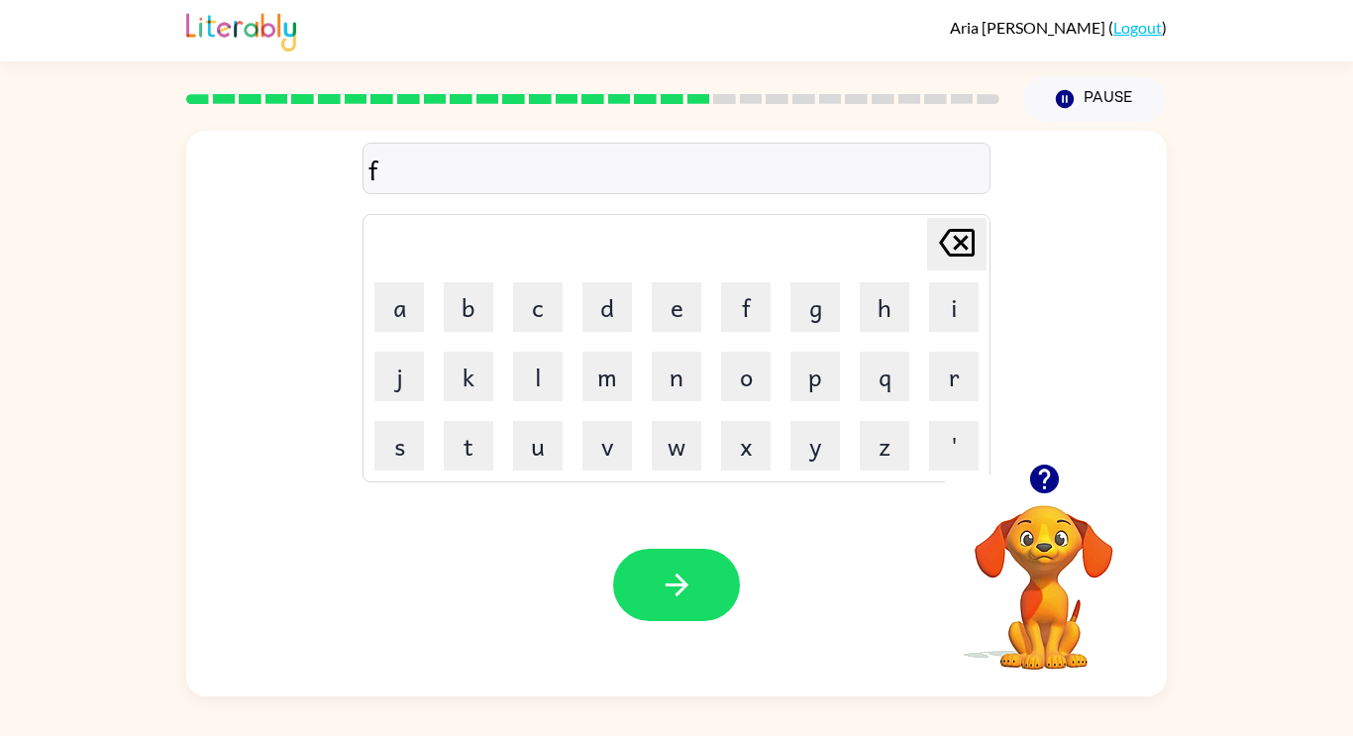
click at [933, 228] on icon "[PERSON_NAME] last character input" at bounding box center [957, 243] width 48 height 48
click at [634, 578] on button "button" at bounding box center [676, 585] width 127 height 72
click at [881, 292] on button "h" at bounding box center [885, 307] width 50 height 50
click at [925, 309] on td "i" at bounding box center [953, 306] width 67 height 67
click at [946, 301] on button "i" at bounding box center [954, 307] width 50 height 50
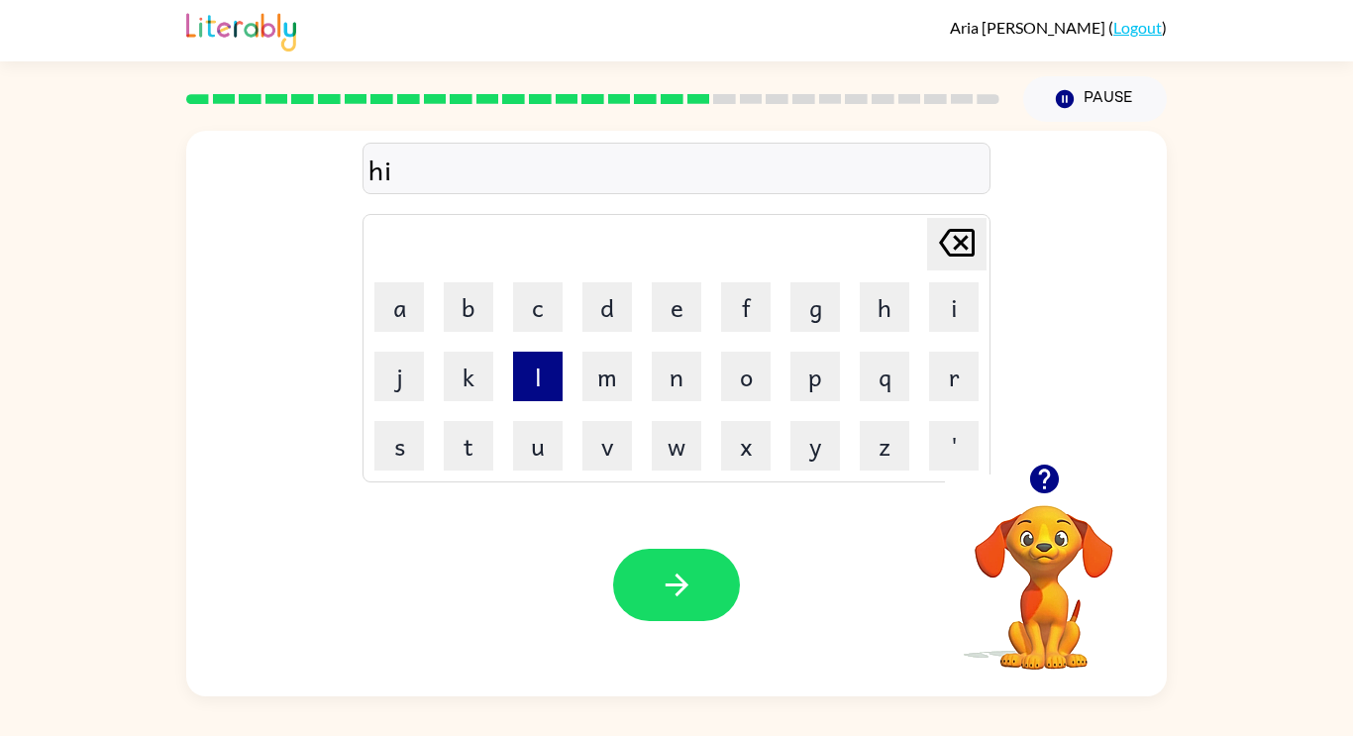
type button "i"
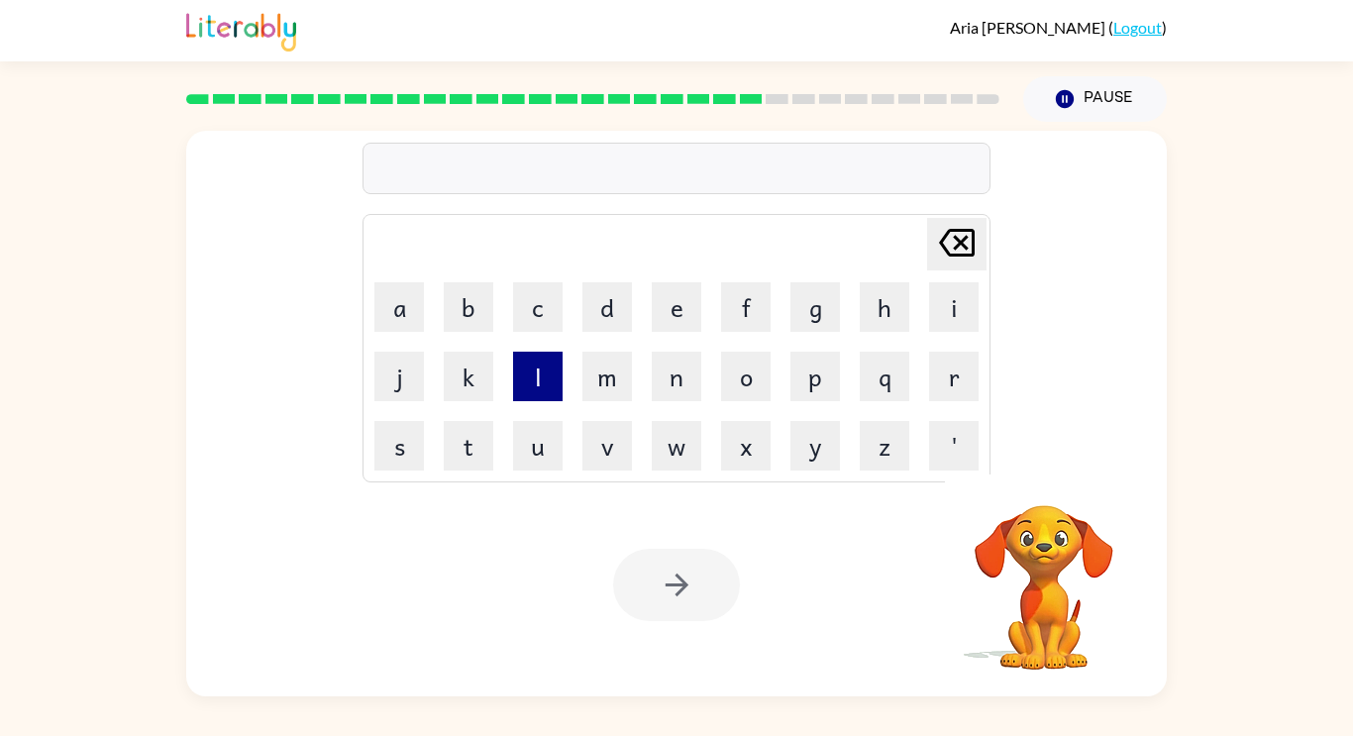
click at [540, 373] on button "l" at bounding box center [538, 377] width 50 height 50
click at [949, 226] on icon "[PERSON_NAME] last character input" at bounding box center [957, 243] width 48 height 48
